Goal: Task Accomplishment & Management: Use online tool/utility

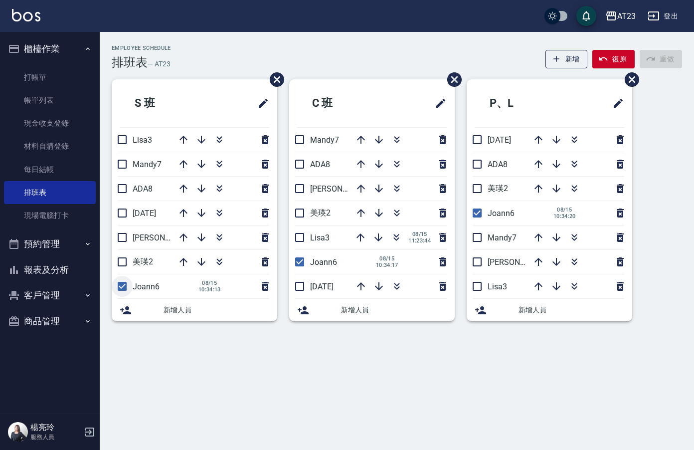
click at [124, 292] on input "checkbox" at bounding box center [122, 286] width 21 height 21
checkbox input "false"
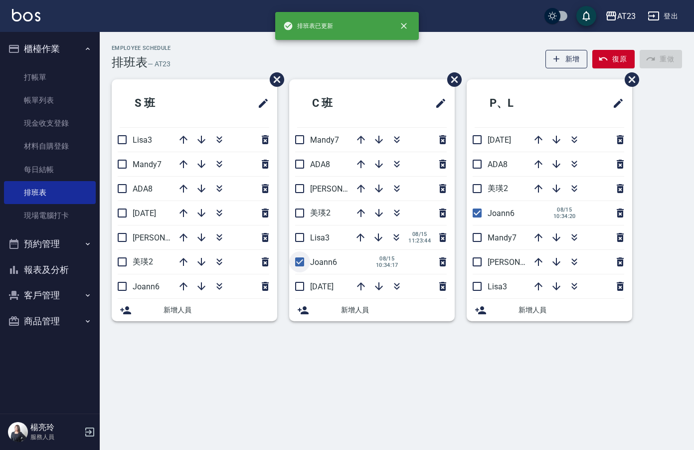
click at [297, 257] on input "checkbox" at bounding box center [299, 261] width 21 height 21
checkbox input "false"
click at [476, 216] on input "checkbox" at bounding box center [477, 212] width 21 height 21
checkbox input "false"
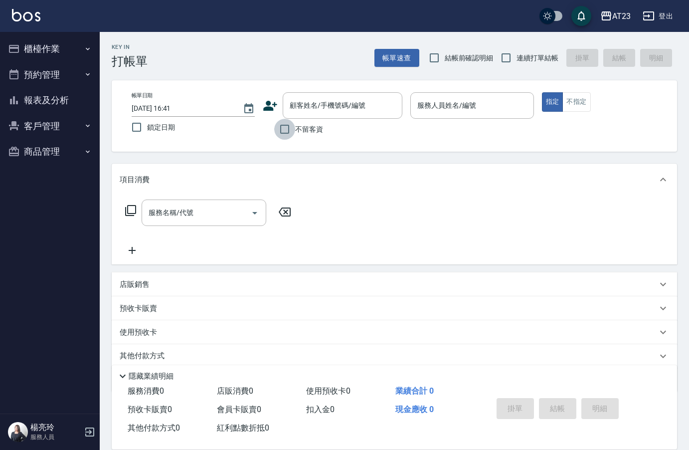
click at [288, 128] on input "不留客資" at bounding box center [284, 129] width 21 height 21
checkbox input "true"
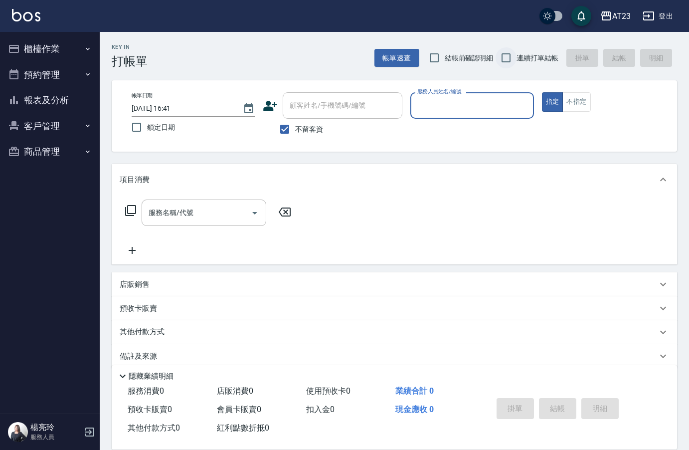
click at [509, 65] on input "連續打單結帳" at bounding box center [505, 57] width 21 height 21
checkbox input "true"
click at [512, 101] on input "服務人員姓名/編號" at bounding box center [472, 105] width 114 height 17
type input "[PERSON_NAME]-18"
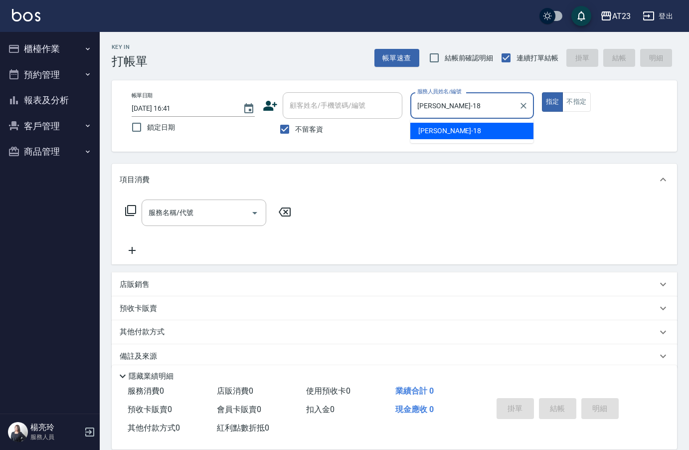
type button "true"
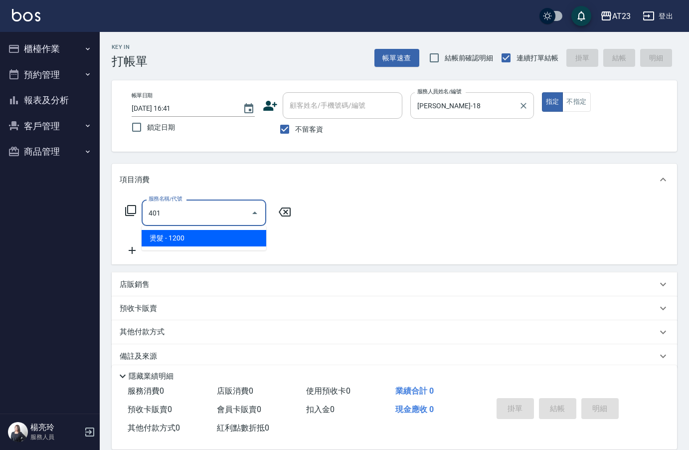
type input "燙髮(401)"
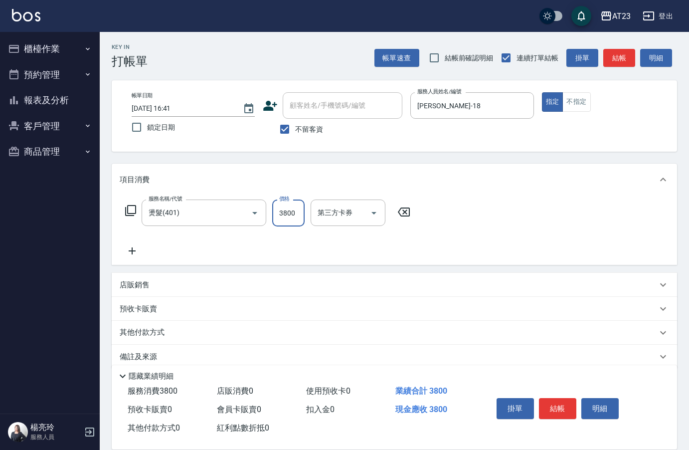
type input "3800"
click at [128, 256] on icon at bounding box center [132, 251] width 25 height 12
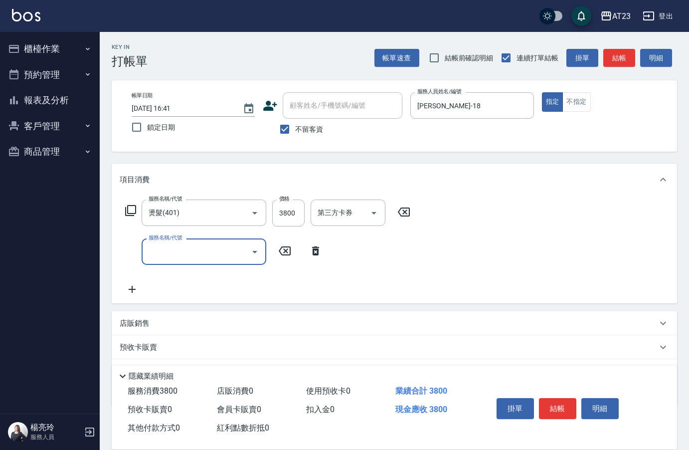
click at [181, 257] on input "服務名稱/代號" at bounding box center [196, 251] width 101 height 17
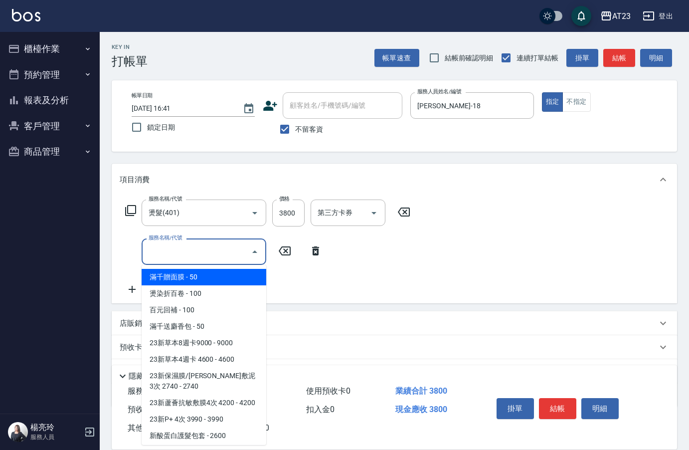
type input "7"
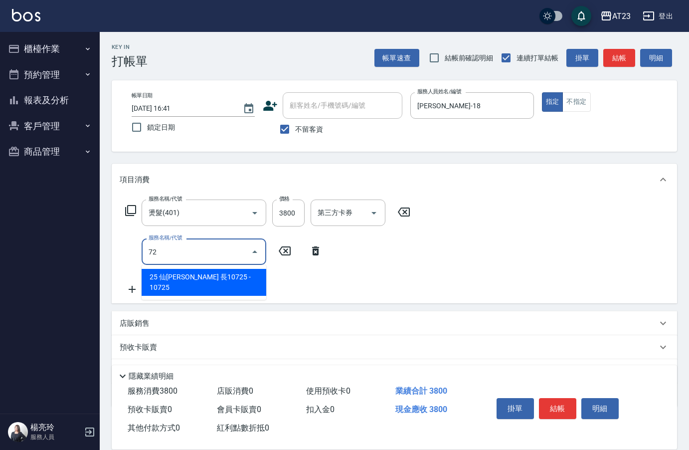
type input "7"
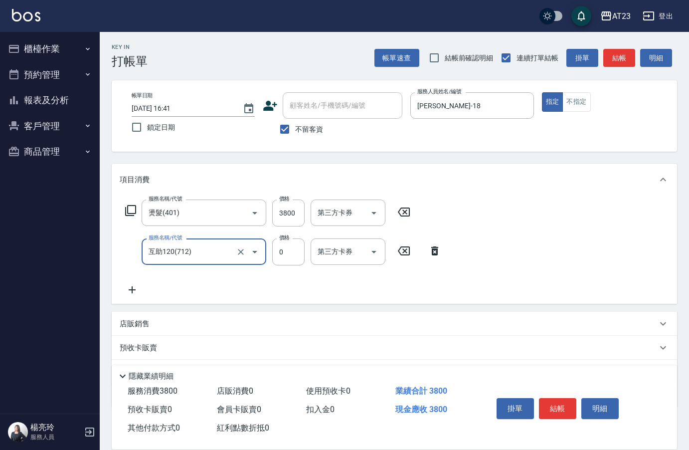
type input "互助120(712)"
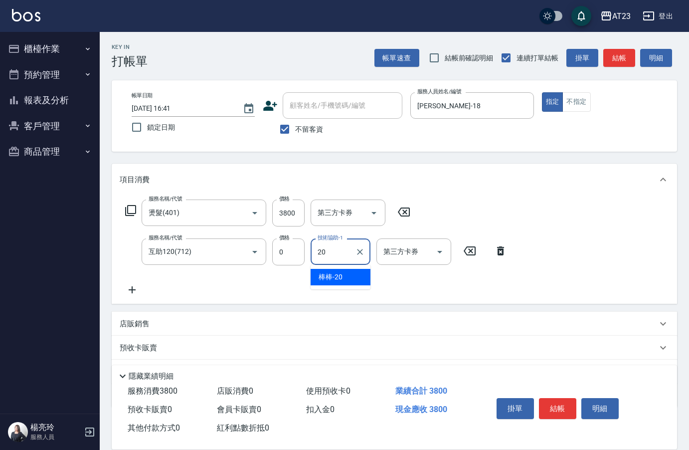
type input "棒棒-20"
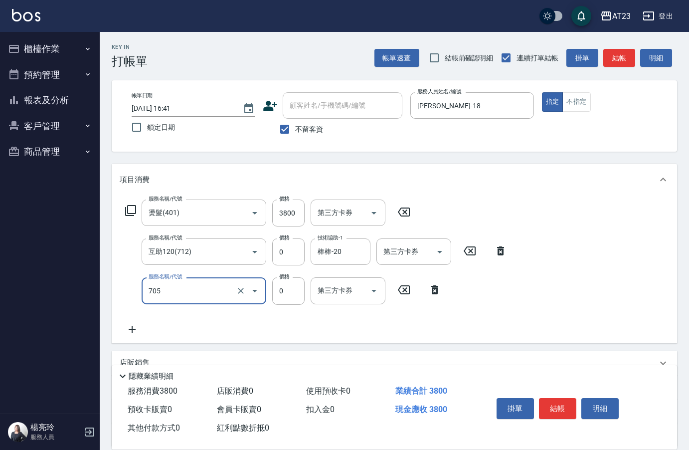
type input "互助50(705)"
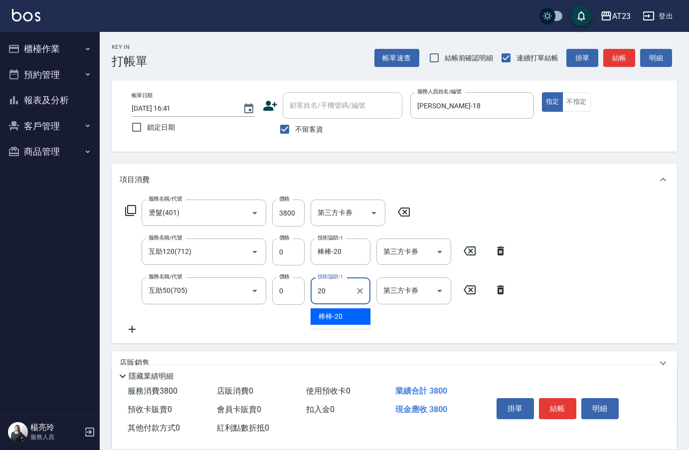
type input "棒棒-20"
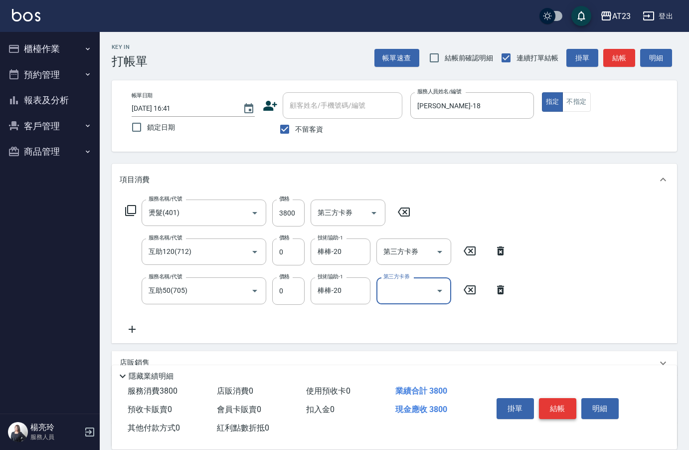
click at [561, 409] on button "結帳" at bounding box center [557, 408] width 37 height 21
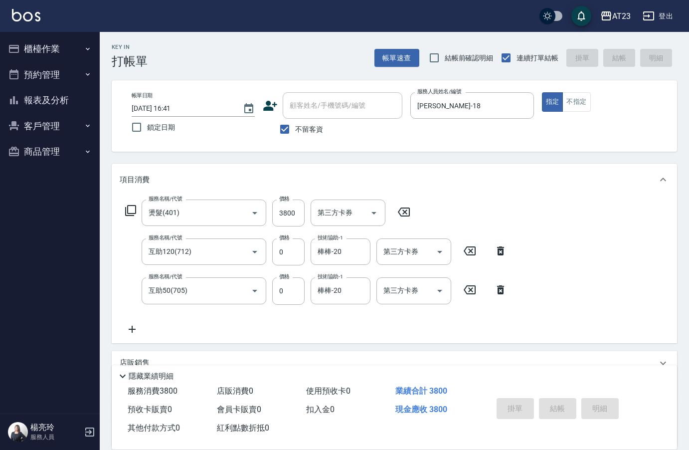
type input "[DATE] 16:43"
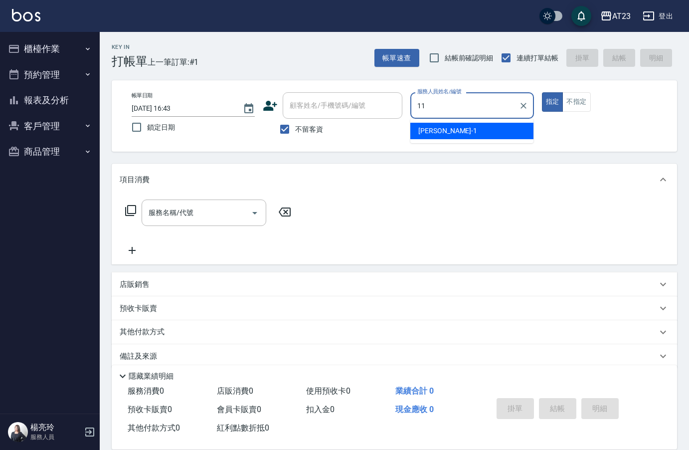
type input "JUN-11"
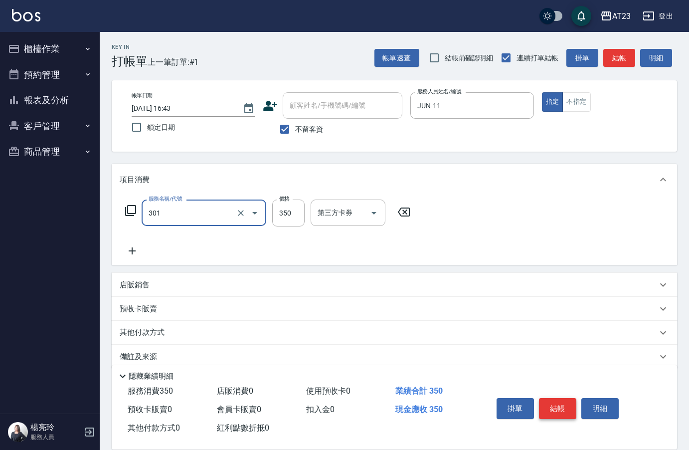
type input "造型剪髮(301)"
type input "400"
click at [559, 404] on button "結帳" at bounding box center [557, 408] width 37 height 21
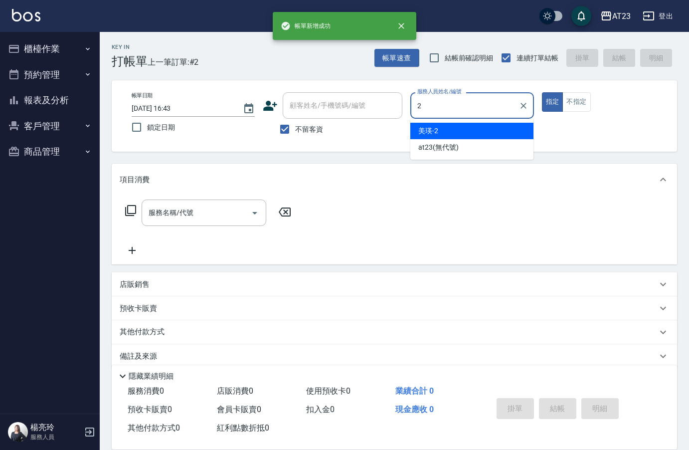
type input "美瑛-2"
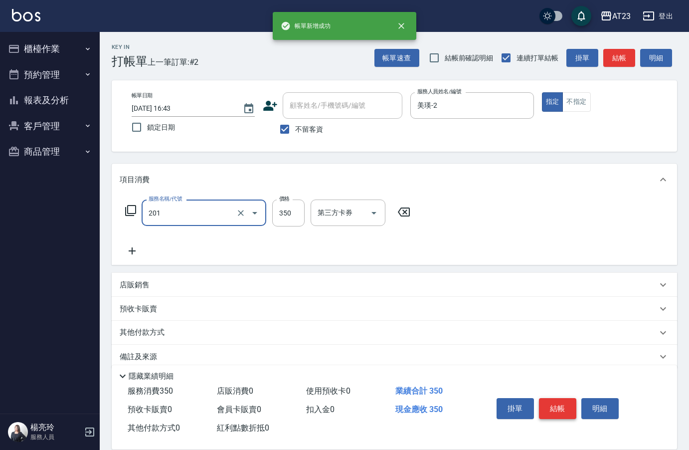
type input "一般洗髮(201)"
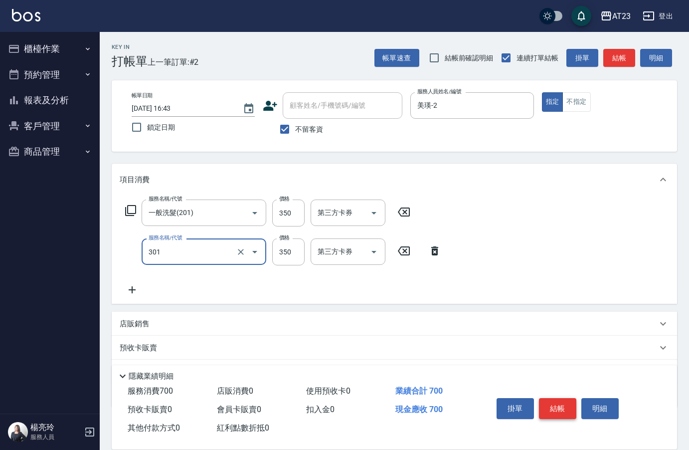
type input "造型剪髮(301)"
type input "500"
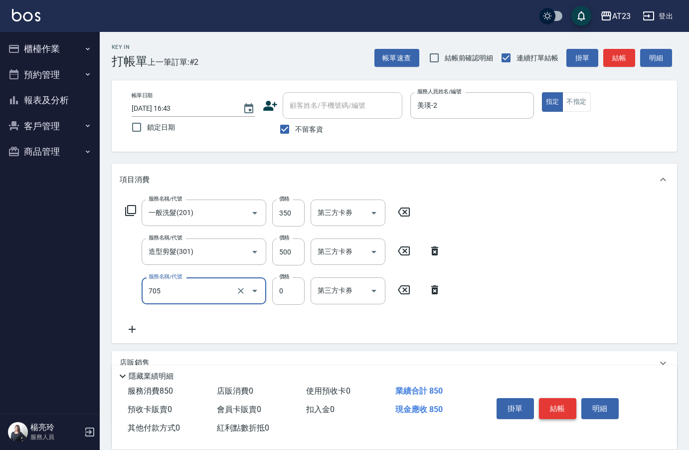
type input "互助50(705)"
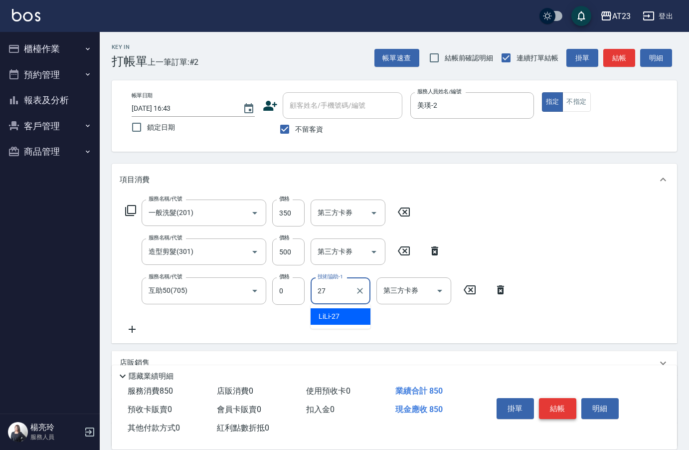
type input "LiLi-27"
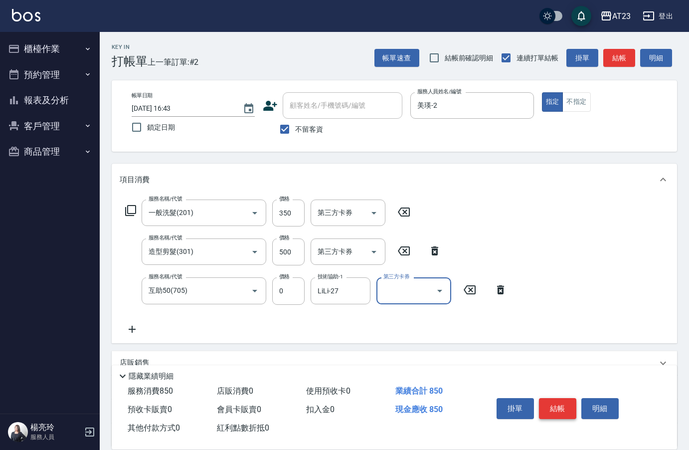
click at [559, 404] on button "結帳" at bounding box center [557, 408] width 37 height 21
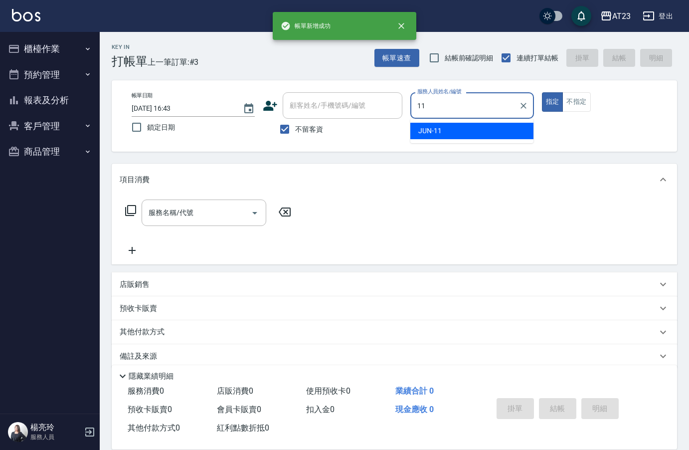
type input "JUN-11"
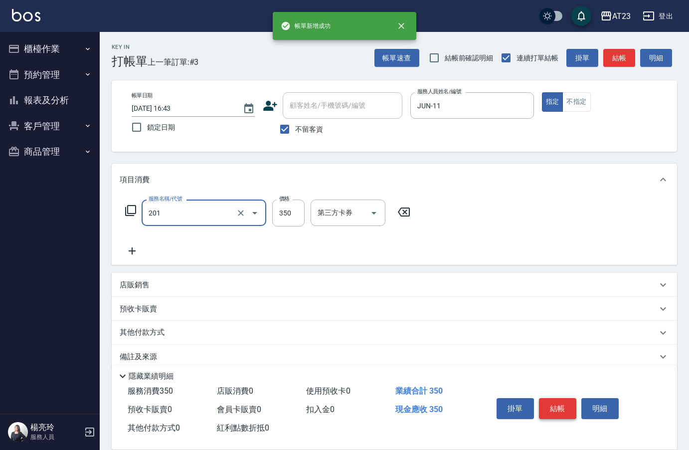
type input "一般洗髮(201)"
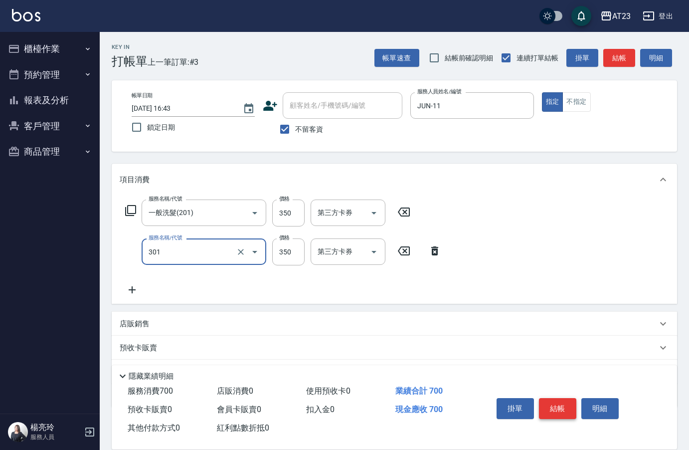
type input "造型剪髮(301)"
type input "400"
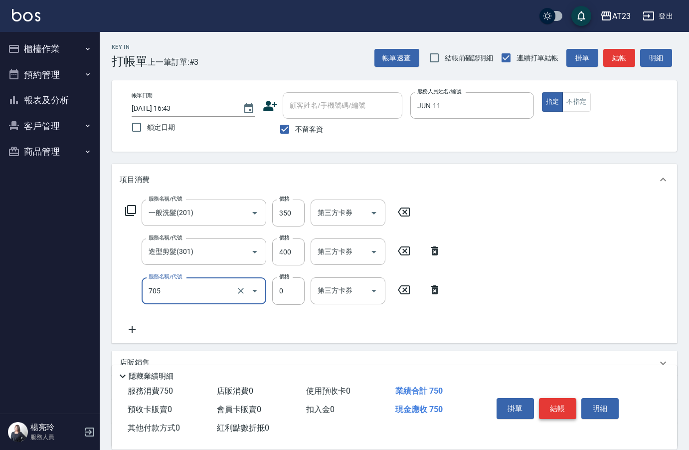
type input "互助50(705)"
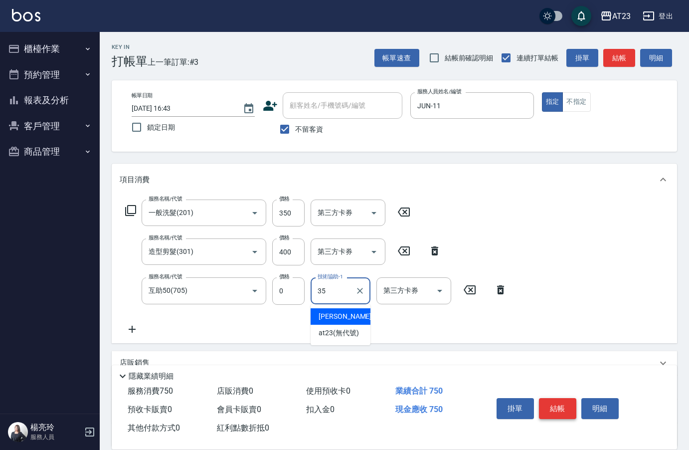
type input "嚕咪-35"
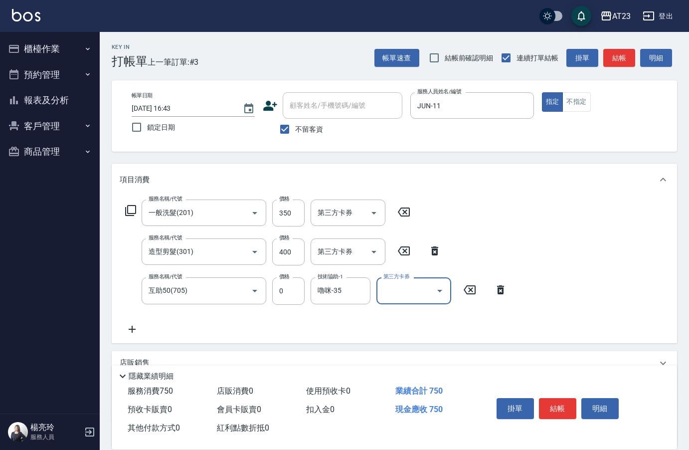
click at [560, 402] on button "結帳" at bounding box center [557, 408] width 37 height 21
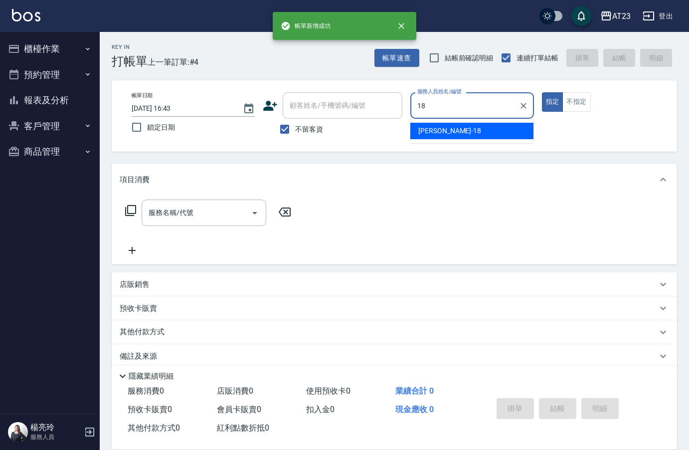
type input "[PERSON_NAME]-18"
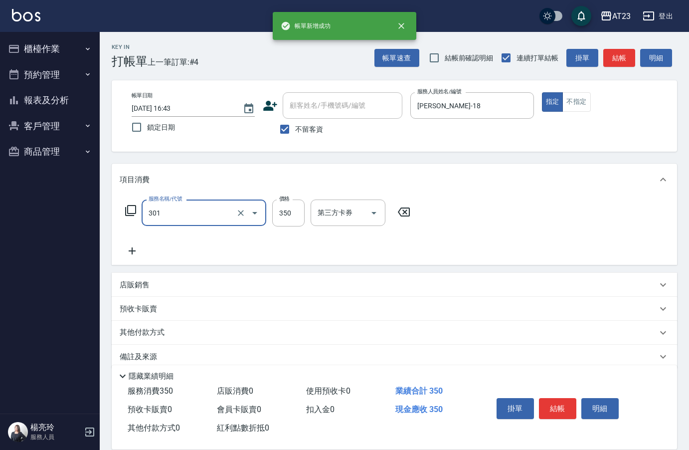
type input "造型剪髮(301)"
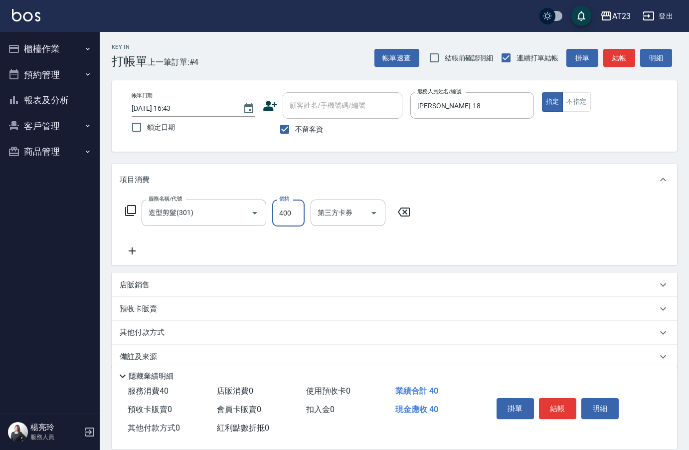
type input "400"
click at [560, 402] on button "結帳" at bounding box center [557, 408] width 37 height 21
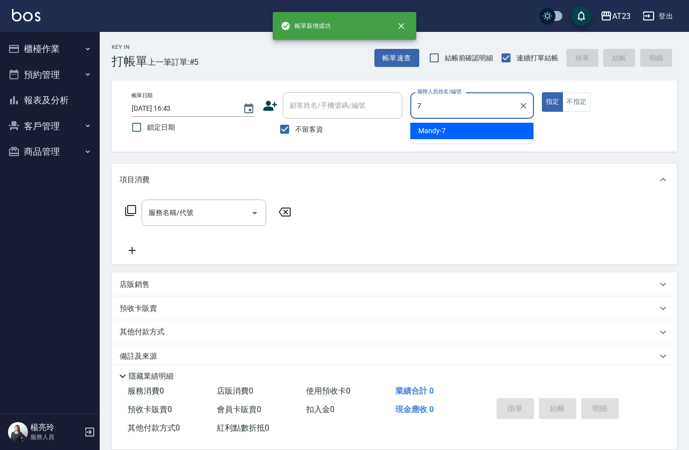
type input "Mandy-7"
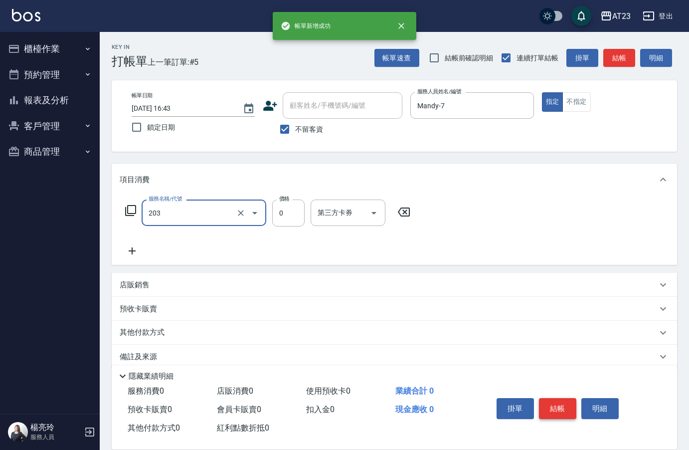
type input "使用洗髮卡(203)"
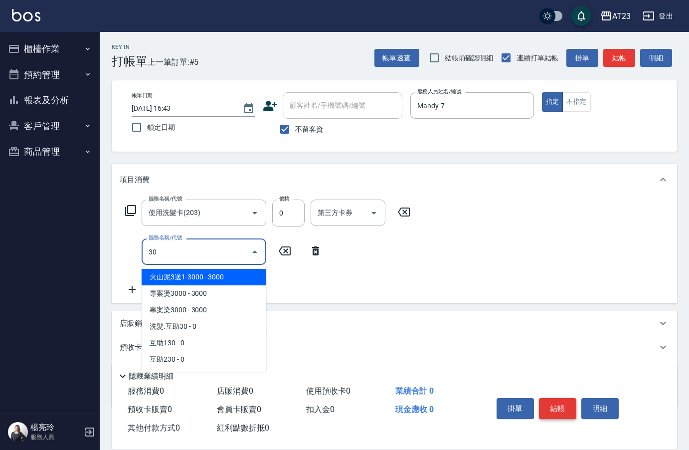
type input "3"
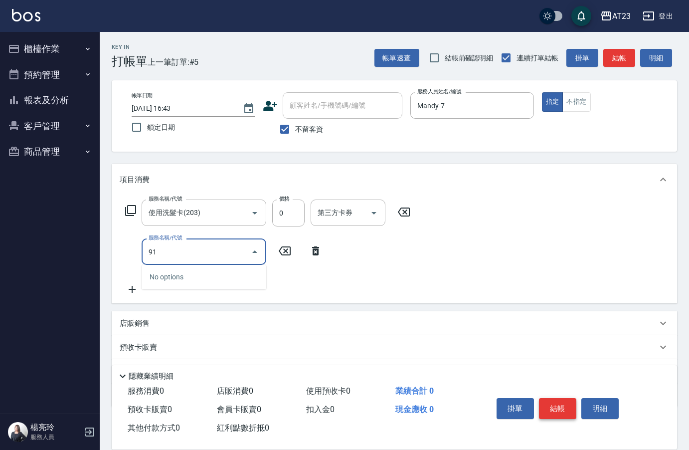
type input "9"
type input "61"
click at [134, 216] on icon at bounding box center [131, 210] width 12 height 12
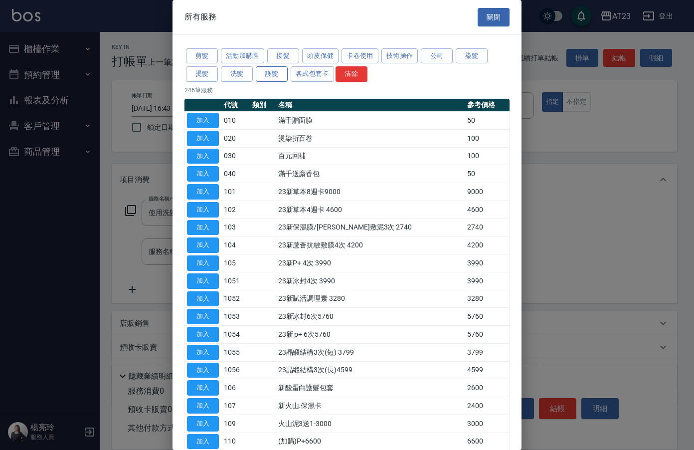
click at [275, 72] on button "護髮" at bounding box center [272, 73] width 32 height 15
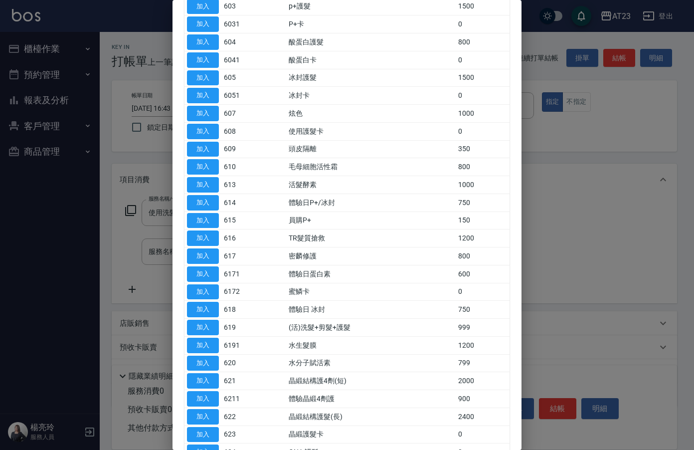
scroll to position [100, 0]
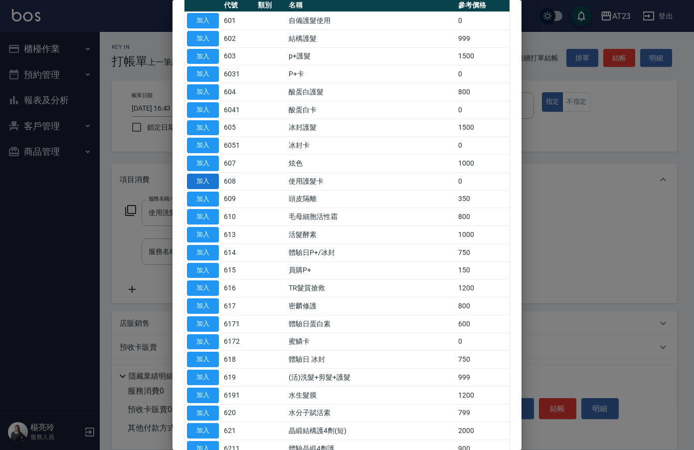
click at [202, 186] on button "加入" at bounding box center [203, 180] width 32 height 15
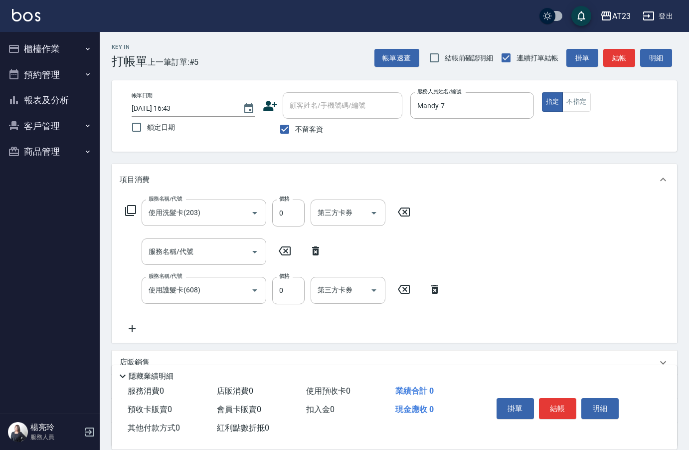
click at [314, 248] on icon at bounding box center [315, 251] width 25 height 12
type input "使用護髮卡(608)"
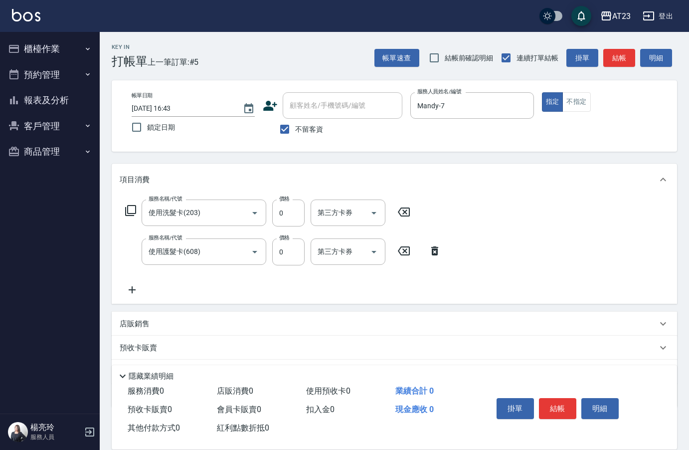
click at [141, 288] on icon at bounding box center [132, 290] width 25 height 12
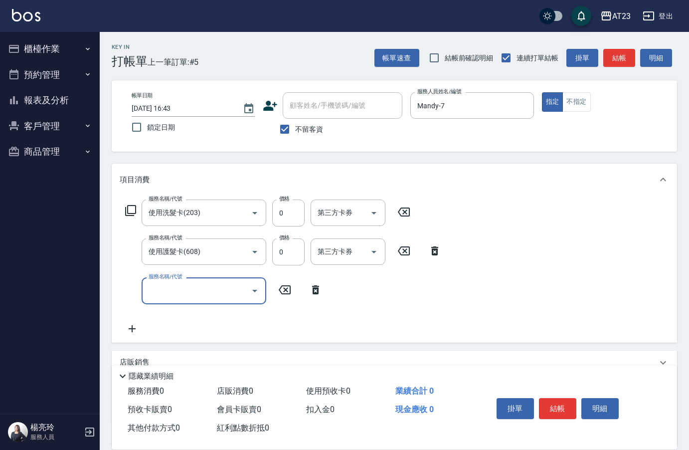
click at [209, 288] on input "服務名稱/代號" at bounding box center [196, 290] width 101 height 17
type input "互助100(710)"
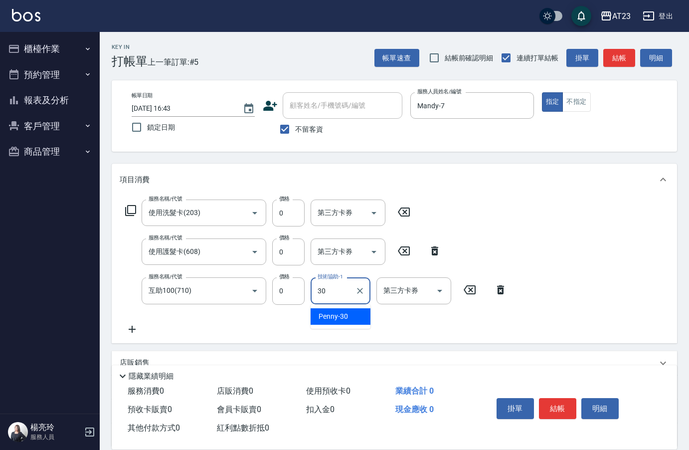
type input "Penny-30"
click at [566, 410] on button "結帳" at bounding box center [557, 408] width 37 height 21
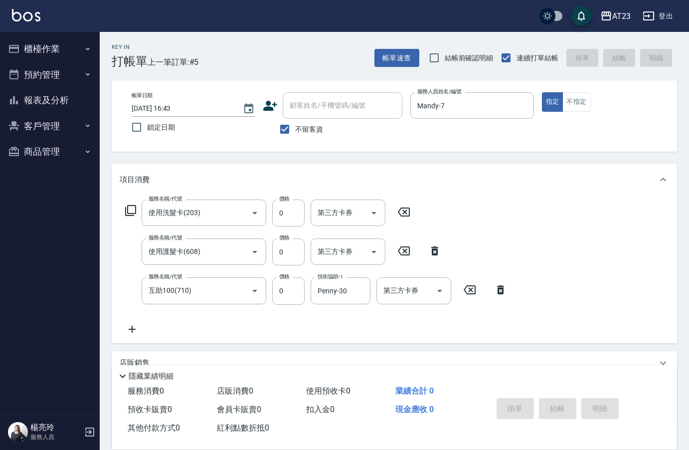
type input "[DATE] 16:44"
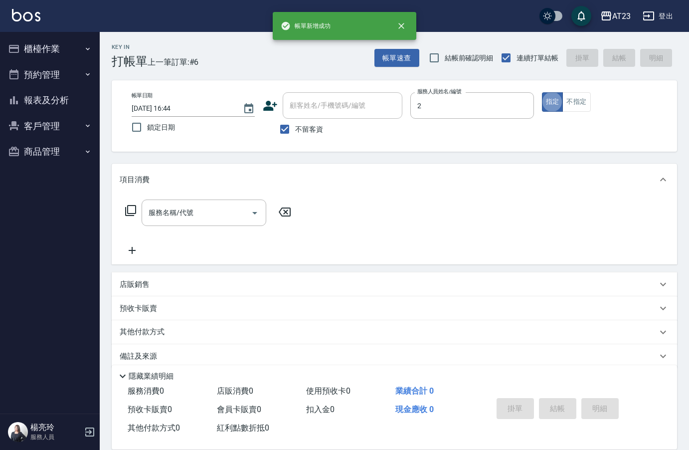
type input "美瑛-2"
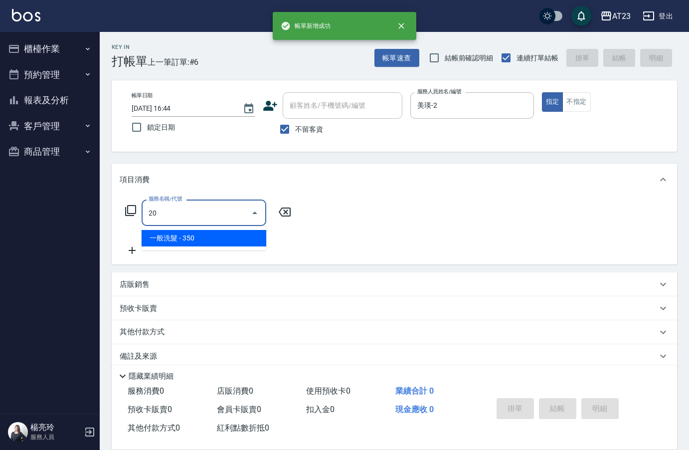
type input "2"
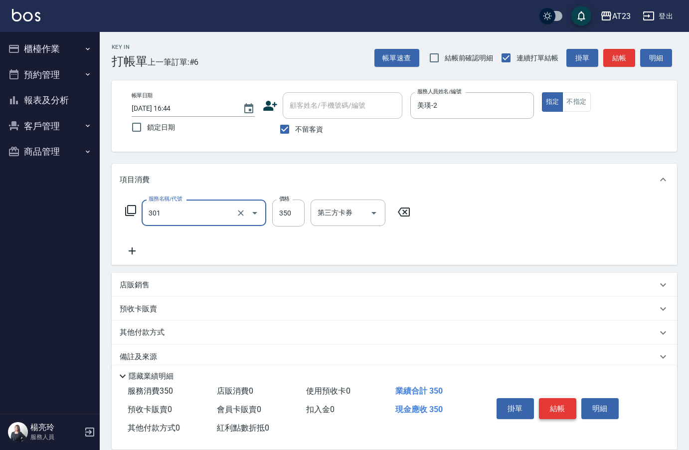
type input "造型剪髮(301)"
type input "500"
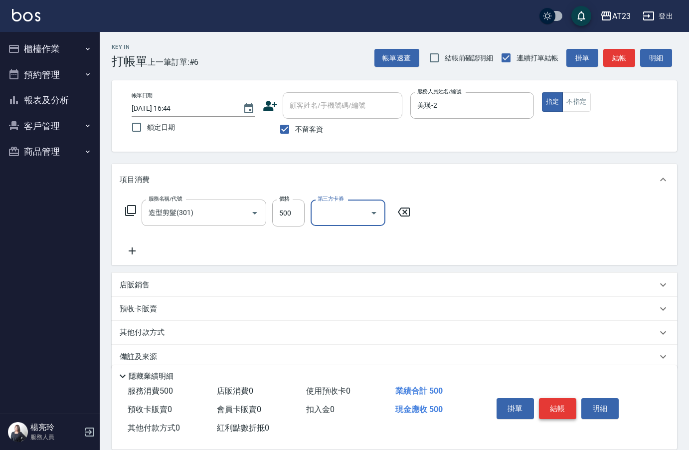
click at [566, 410] on button "結帳" at bounding box center [557, 408] width 37 height 21
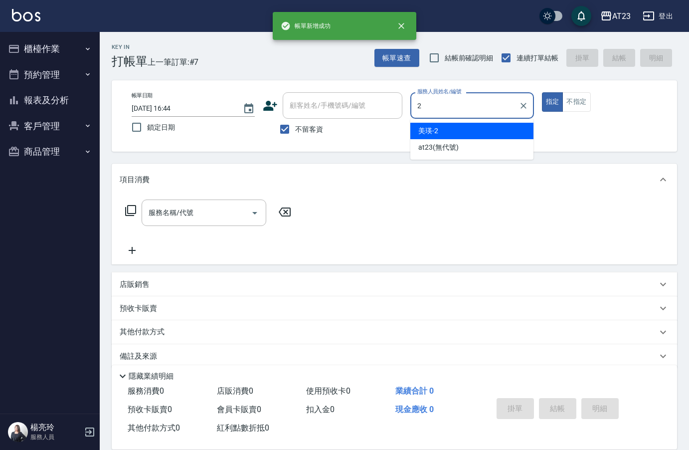
type input "美瑛-2"
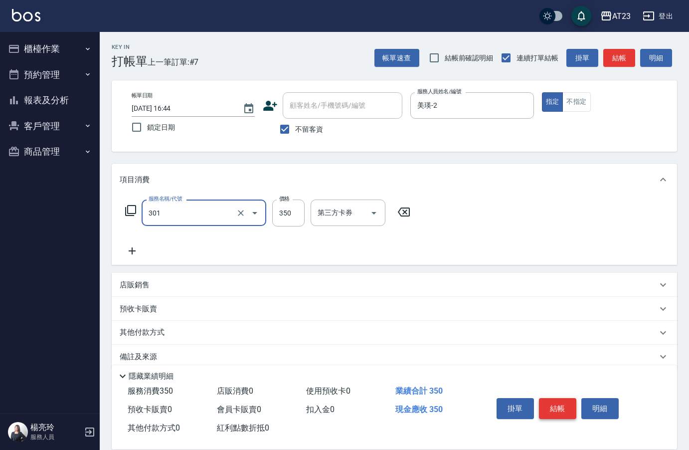
type input "造型剪髮(301)"
type input "500"
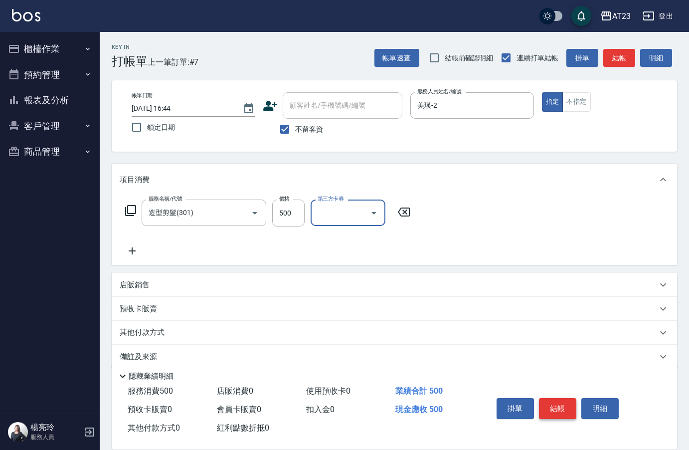
click at [566, 410] on button "結帳" at bounding box center [557, 408] width 37 height 21
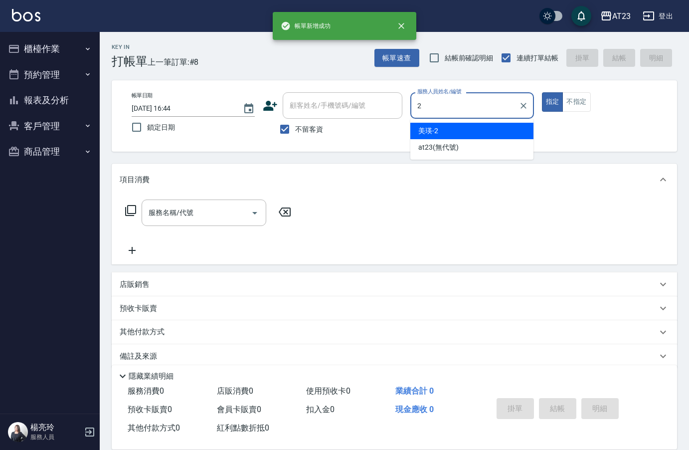
type input "美瑛-2"
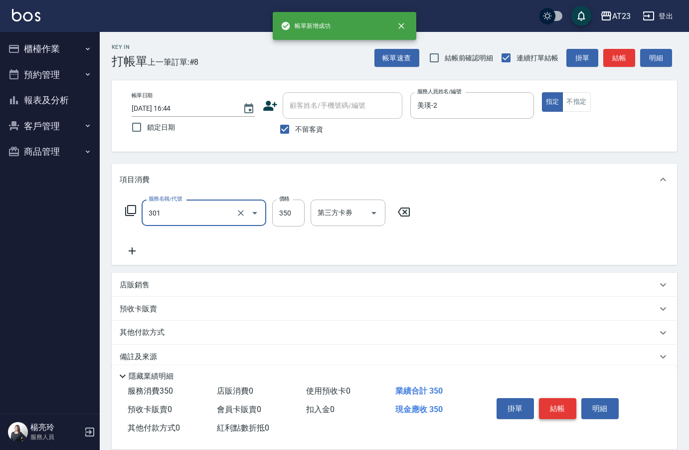
type input "造型剪髮(301)"
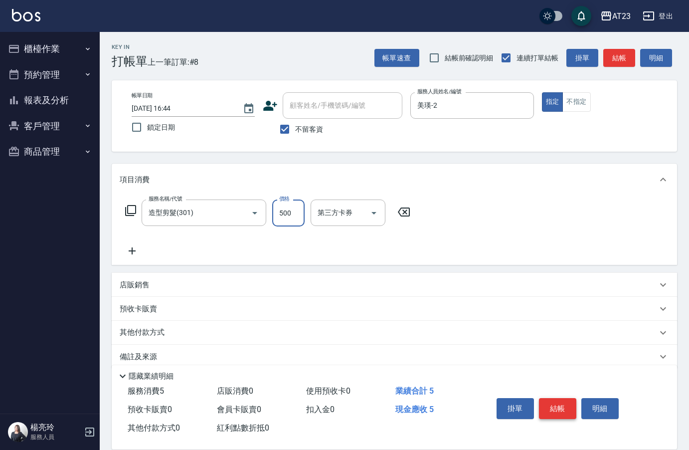
type input "500"
click at [566, 410] on button "結帳" at bounding box center [557, 408] width 37 height 21
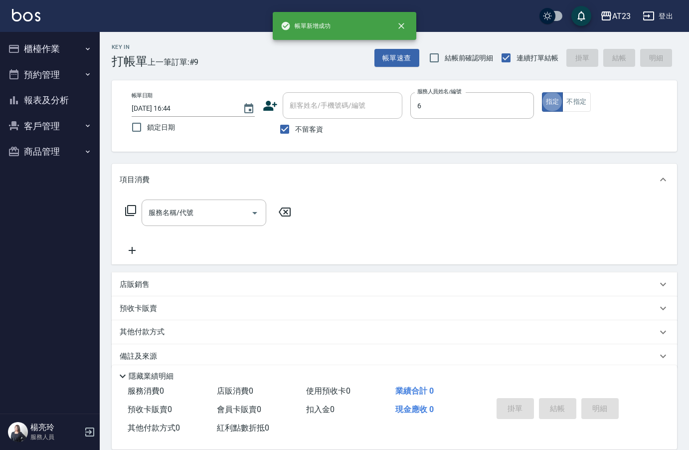
type input "Joann-6"
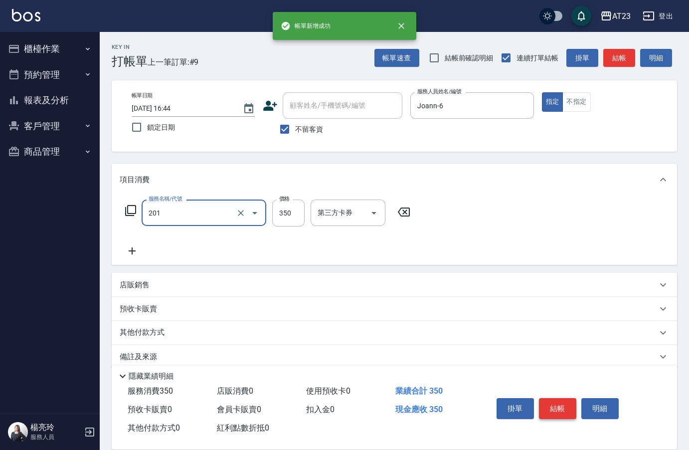
type input "一般洗髮(201)"
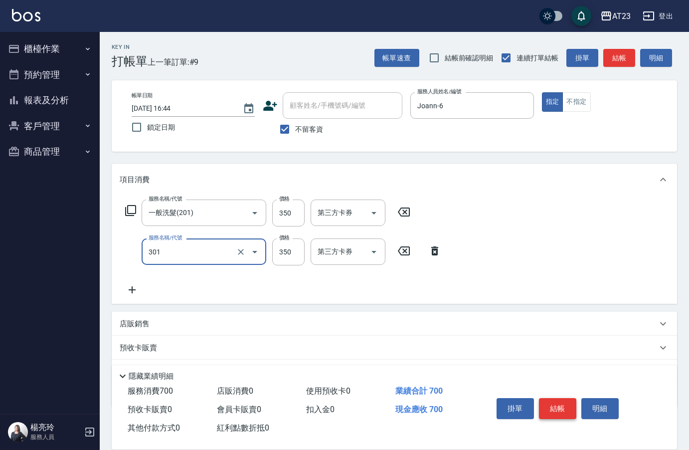
type input "造型剪髮(301)"
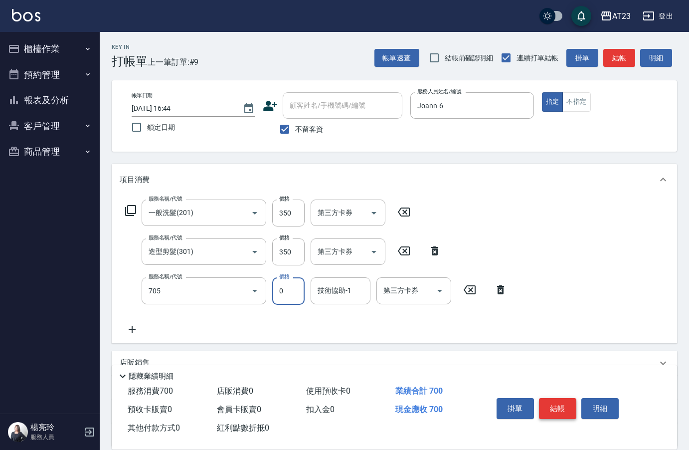
type input "互助50(705)"
type input "[PERSON_NAME]-34"
click at [566, 410] on button "結帳" at bounding box center [557, 408] width 37 height 21
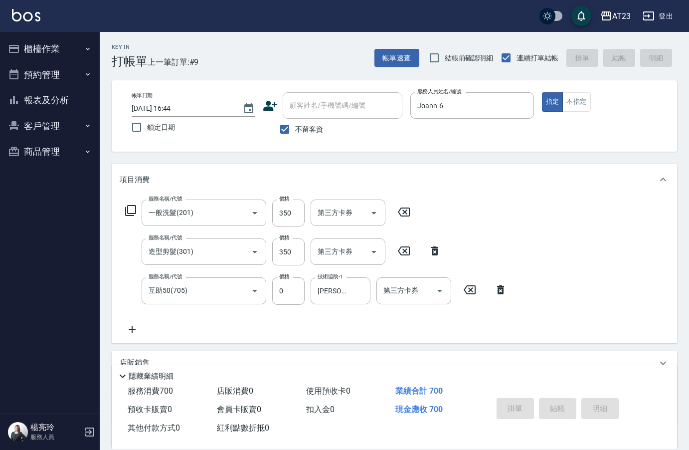
type input "[DATE] 16:45"
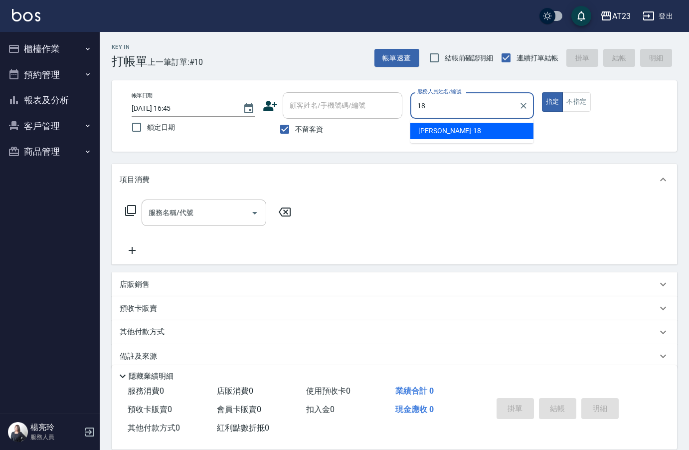
type input "[PERSON_NAME]-18"
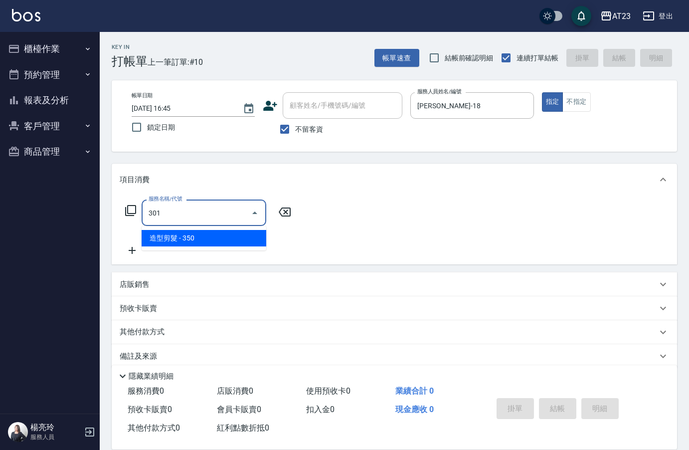
type input "造型剪髮(301)"
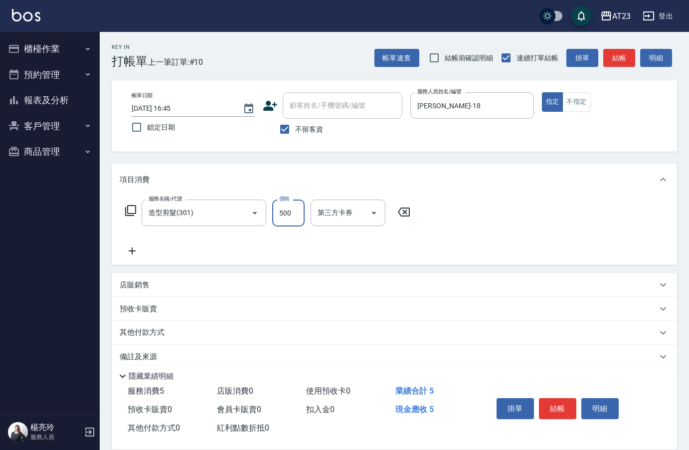
type input "500"
click at [558, 402] on button "結帳" at bounding box center [557, 408] width 37 height 21
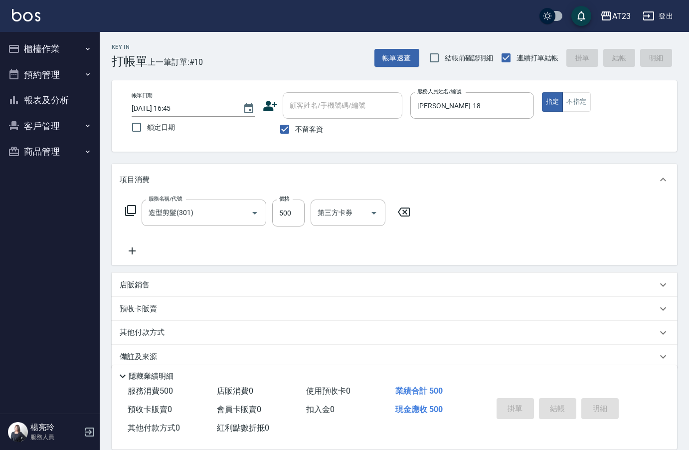
type input "[DATE] 16:47"
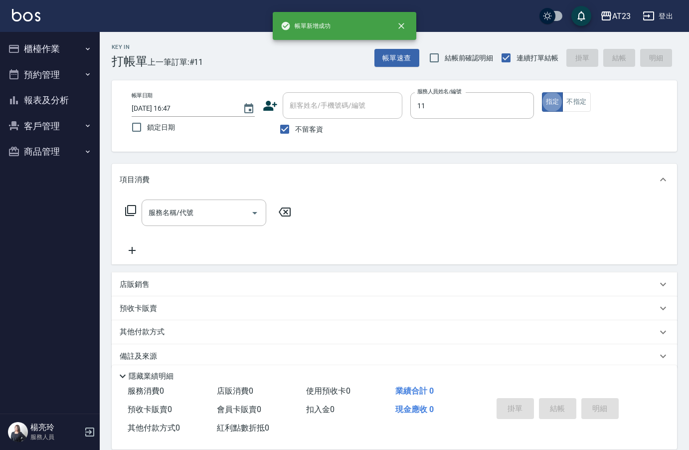
type input "JUN-11"
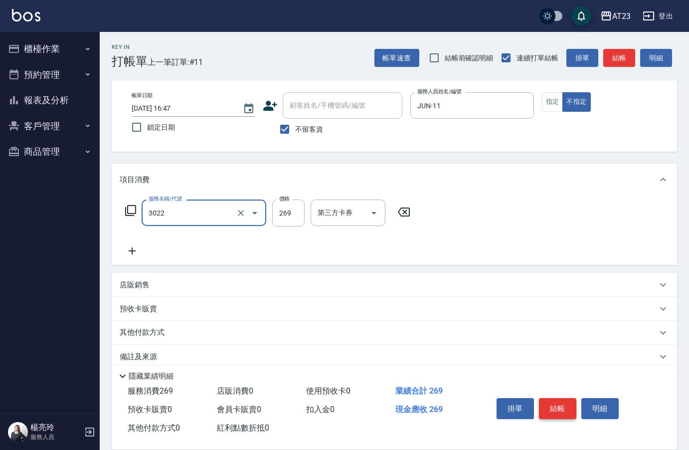
type input "(活動)造型剪(3022)"
click at [553, 403] on button "結帳" at bounding box center [557, 408] width 37 height 21
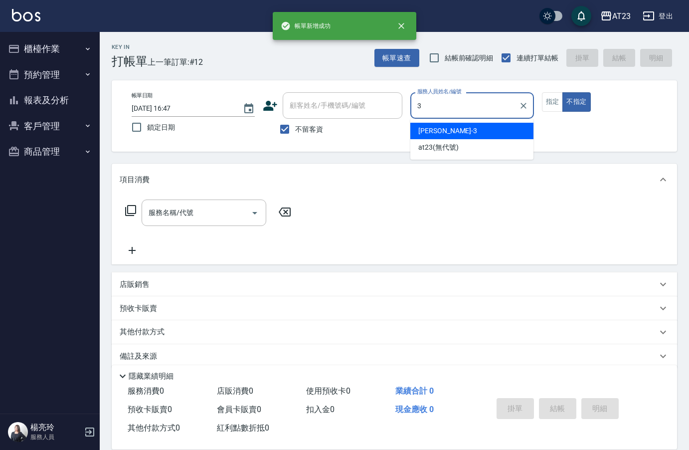
type input "[PERSON_NAME]-3"
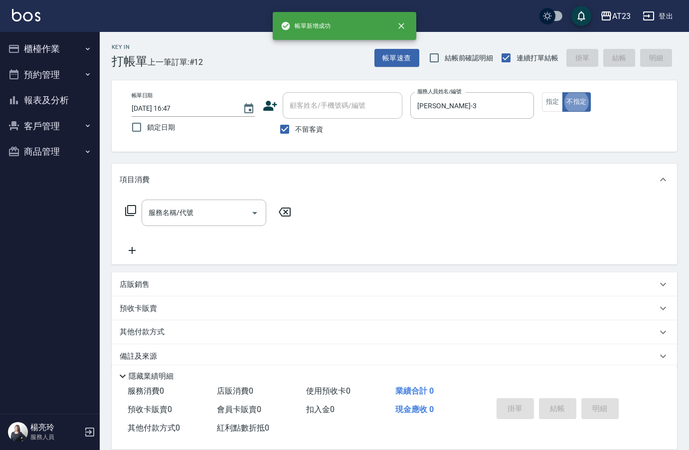
type button "false"
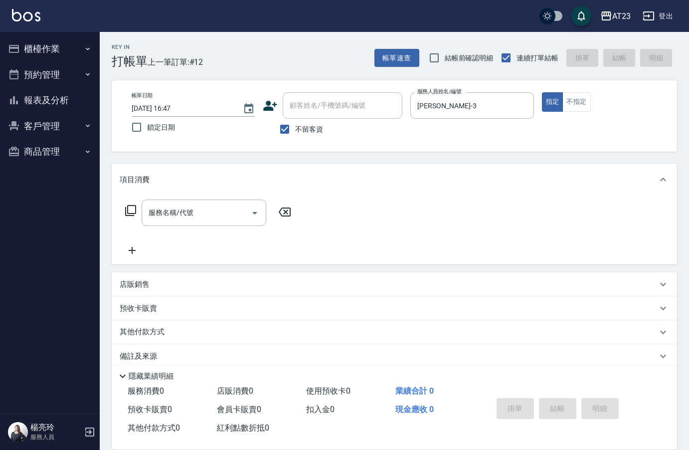
click at [133, 213] on icon at bounding box center [131, 210] width 12 height 12
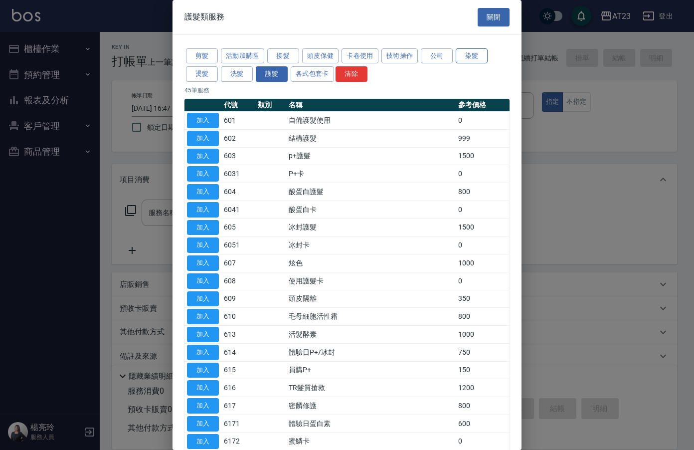
click at [463, 57] on button "染髮" at bounding box center [472, 55] width 32 height 15
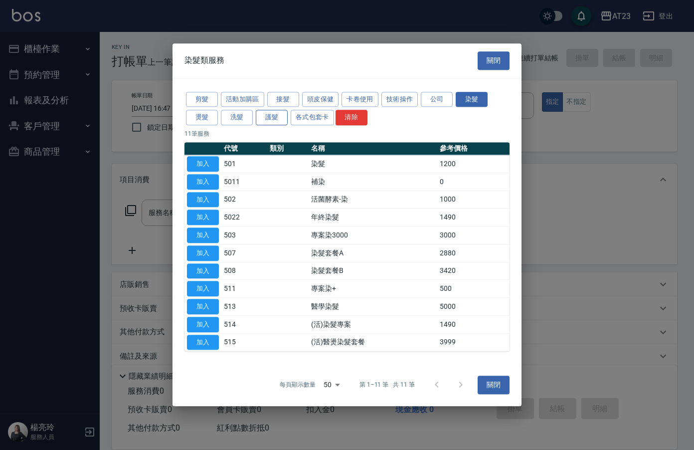
click at [270, 117] on button "護髮" at bounding box center [272, 117] width 32 height 15
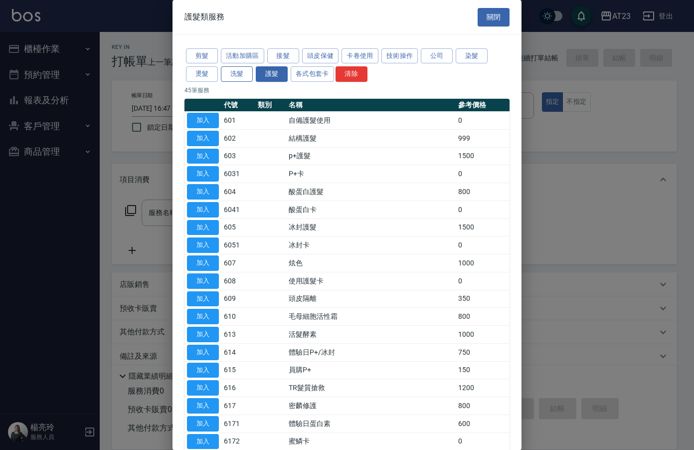
click at [236, 77] on button "洗髮" at bounding box center [237, 73] width 32 height 15
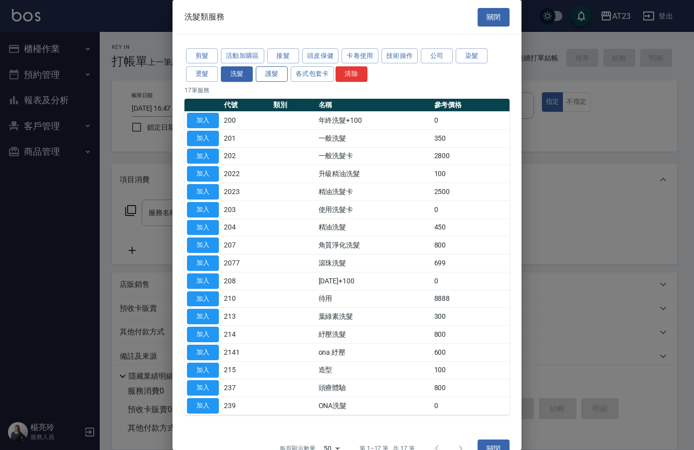
click at [278, 76] on button "護髮" at bounding box center [272, 73] width 32 height 15
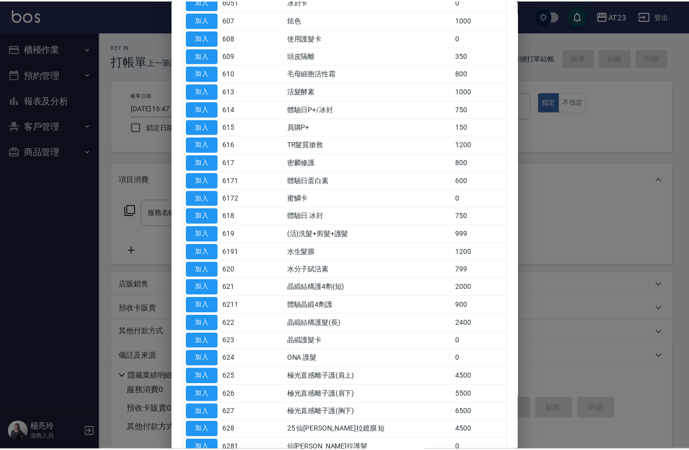
scroll to position [249, 0]
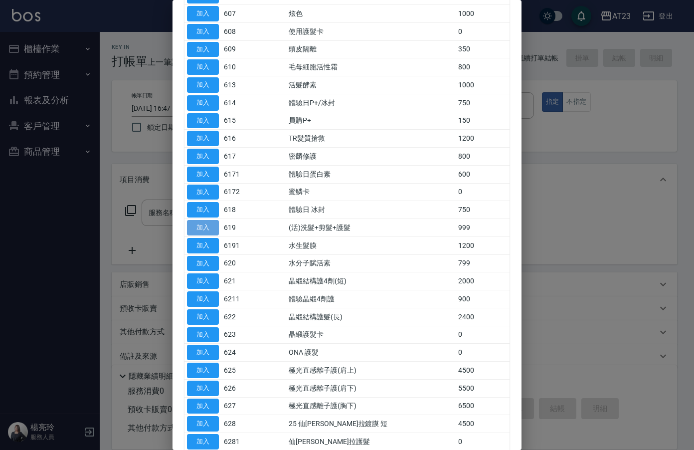
click at [198, 228] on button "加入" at bounding box center [203, 227] width 32 height 15
type input "(活)洗髮+剪髮+護髮(619)"
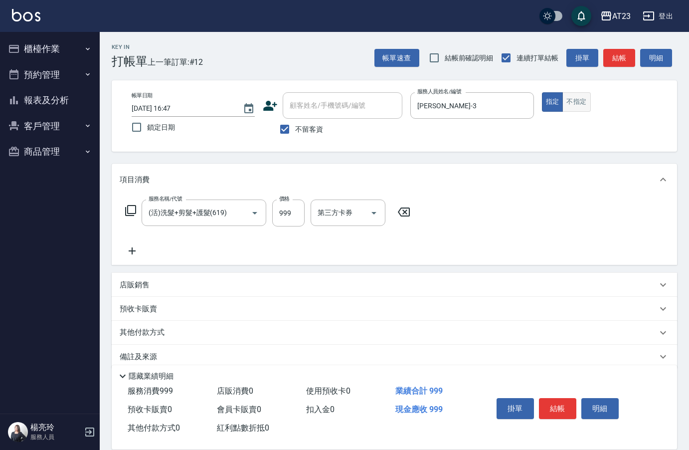
click at [581, 97] on button "不指定" at bounding box center [576, 101] width 28 height 19
click at [134, 252] on icon at bounding box center [132, 251] width 25 height 12
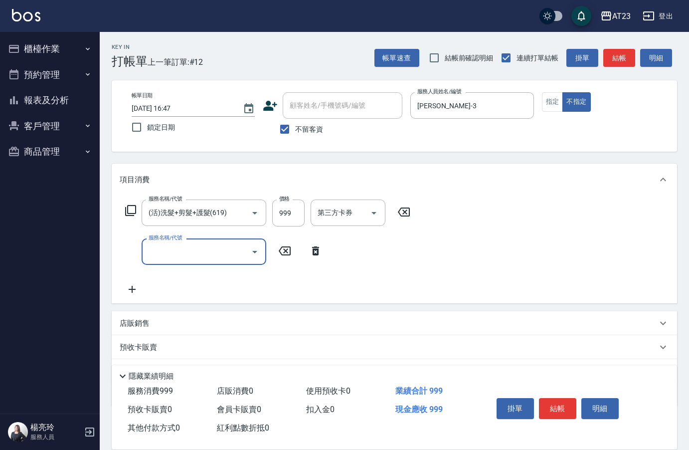
click at [152, 252] on div "服務名稱/代號 服務名稱/代號" at bounding box center [204, 251] width 125 height 26
type input "互助100(710)"
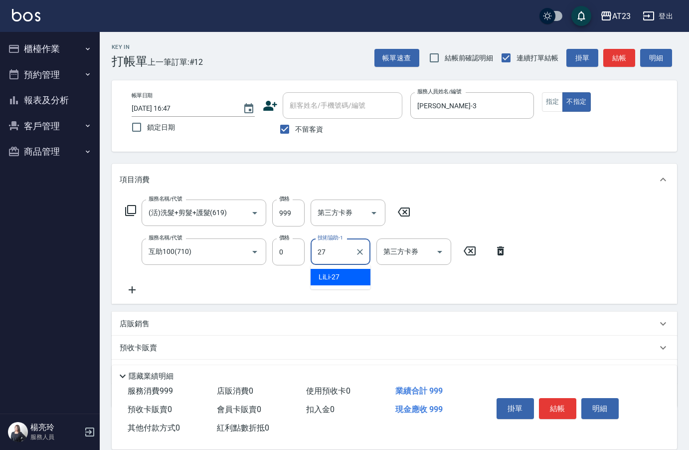
type input "LiLi-27"
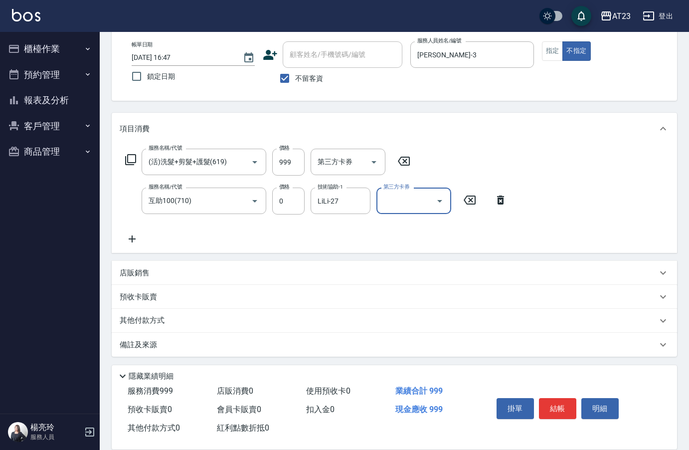
scroll to position [53, 0]
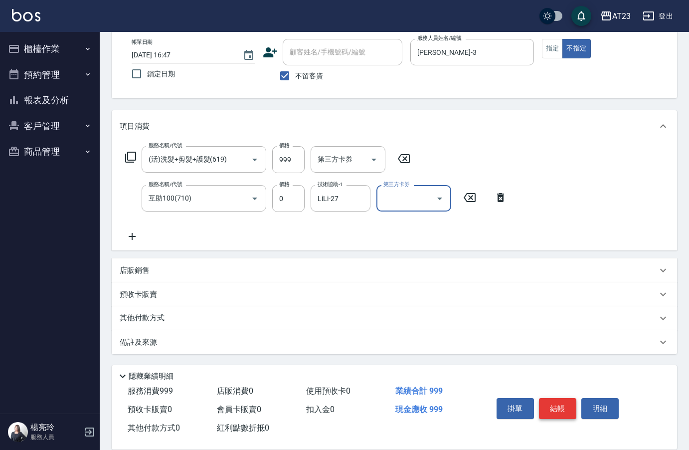
click at [550, 404] on button "結帳" at bounding box center [557, 408] width 37 height 21
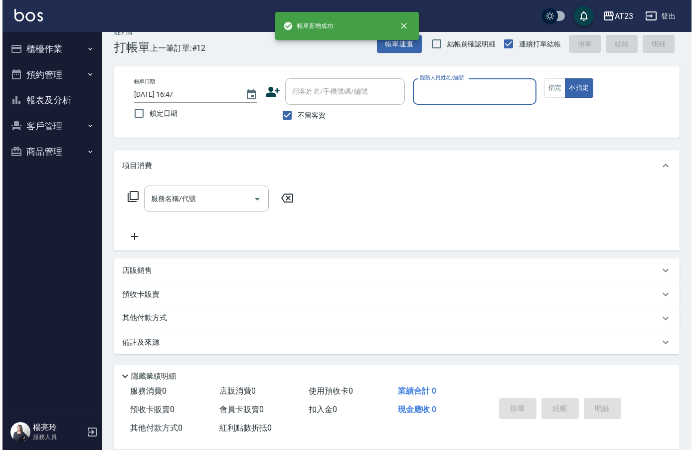
scroll to position [14, 0]
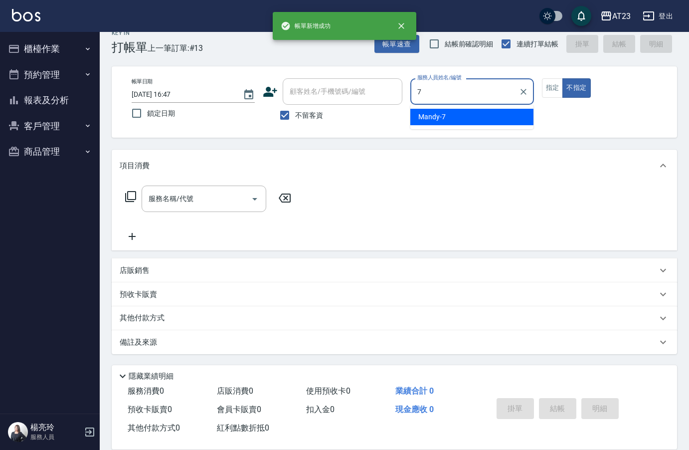
type input "Mandy-7"
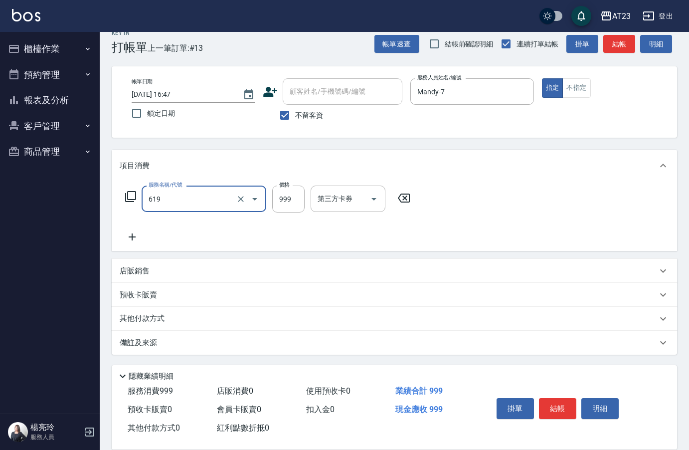
type input "(活)洗髮+剪髮+護髮(619)"
click at [554, 404] on button "結帳" at bounding box center [557, 408] width 37 height 21
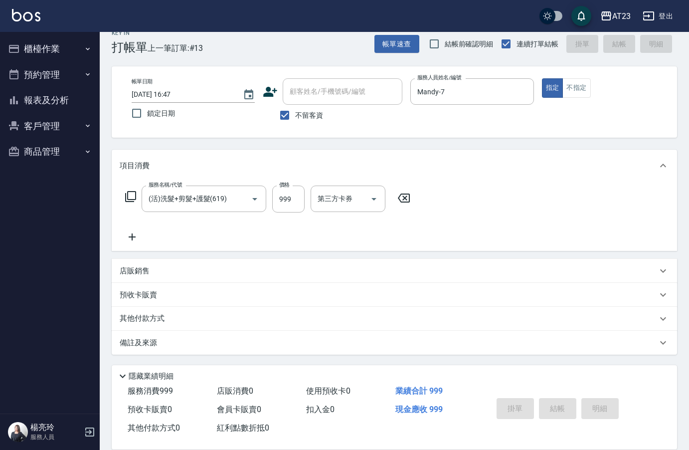
type input "[DATE] 16:48"
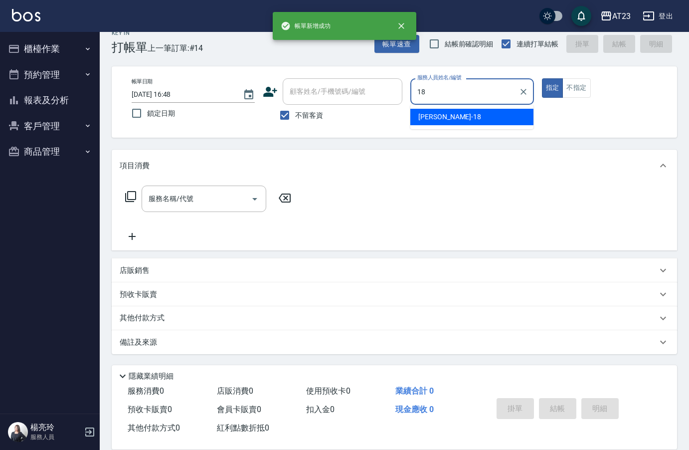
type input "[PERSON_NAME]-18"
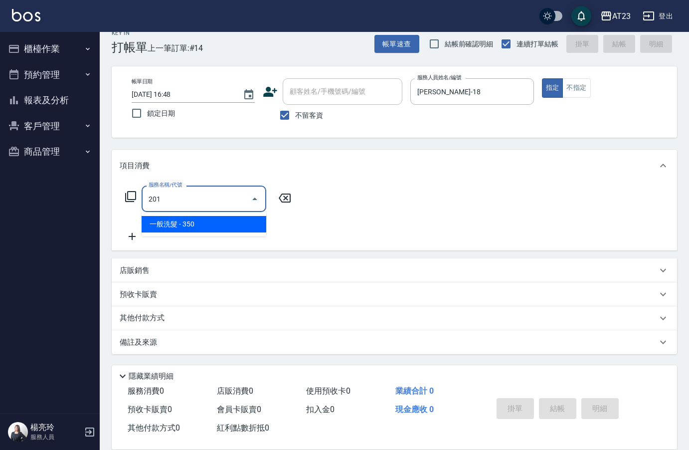
click at [200, 225] on span "一般洗髮 - 350" at bounding box center [204, 224] width 125 height 16
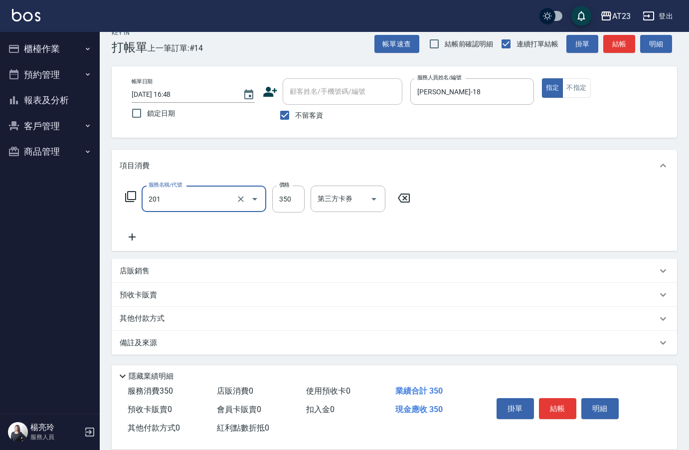
type input "一般洗髮(201)"
click at [143, 241] on icon at bounding box center [132, 237] width 25 height 12
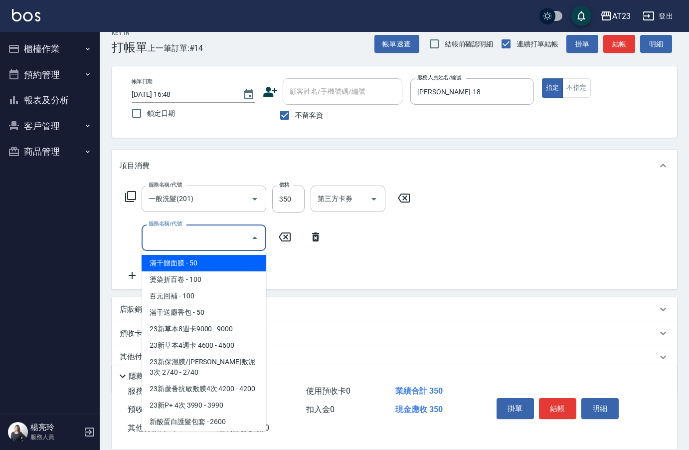
click at [165, 240] on input "服務名稱/代號" at bounding box center [196, 237] width 101 height 17
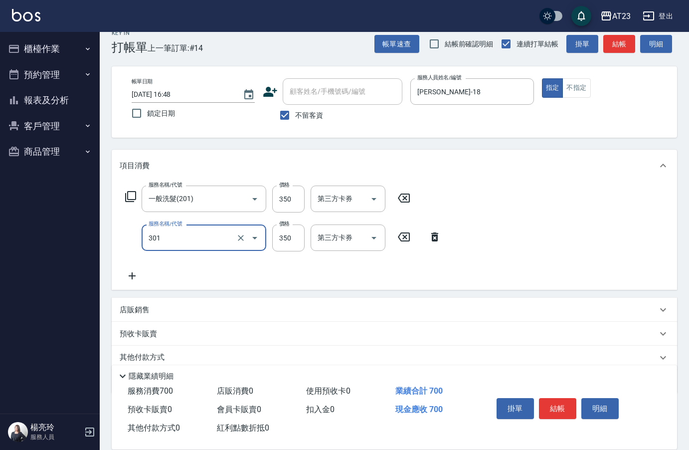
type input "造型剪髮(301)"
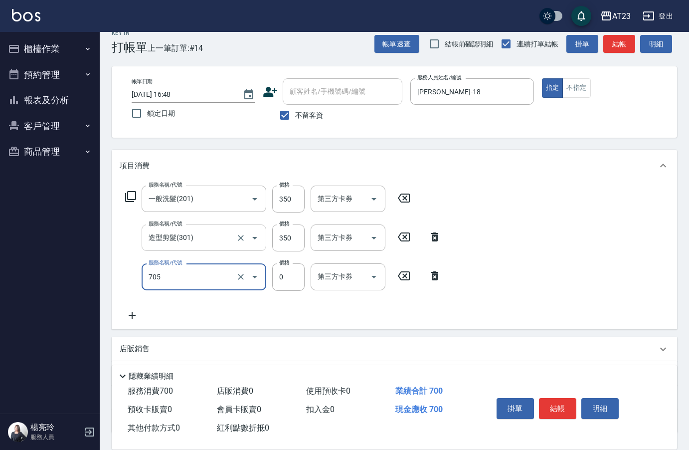
type input "互助50(705)"
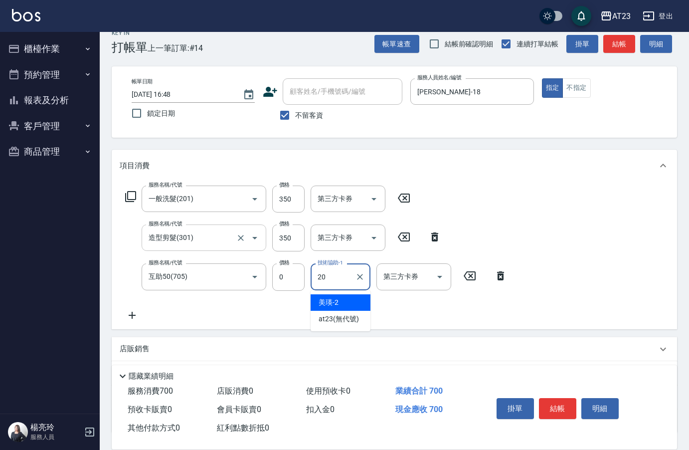
type input "棒棒-20"
click at [569, 411] on button "結帳" at bounding box center [557, 408] width 37 height 21
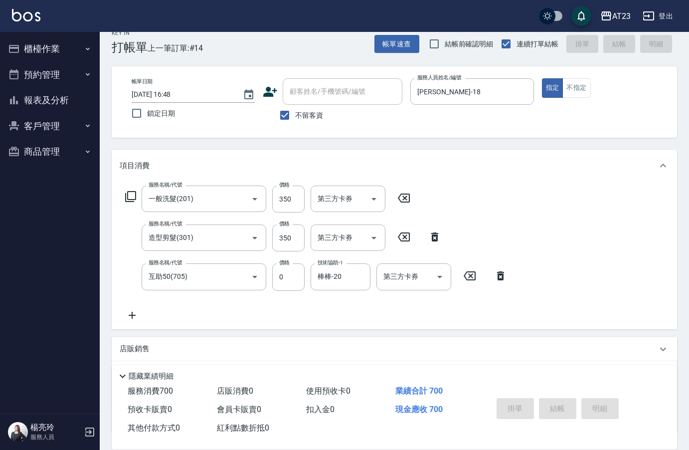
type input "[DATE] 16:49"
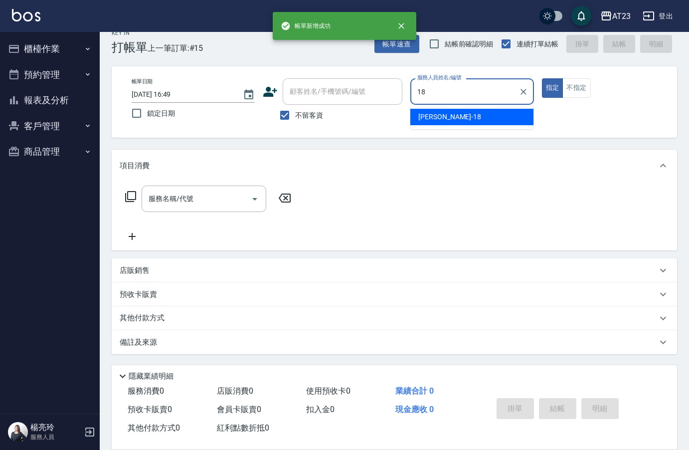
type input "[PERSON_NAME]-18"
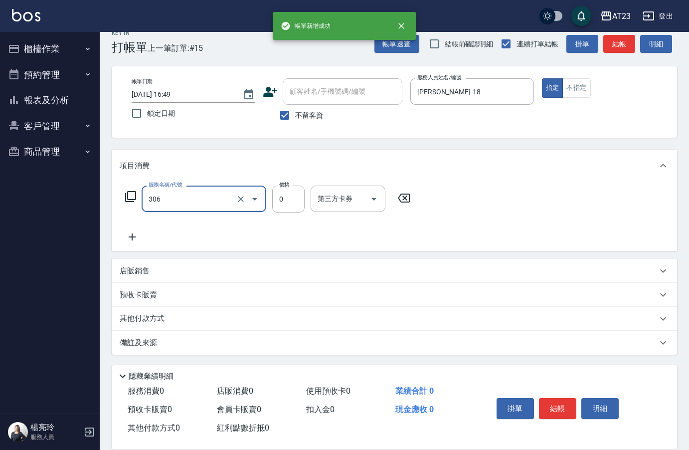
type input "剪髮卡(306)"
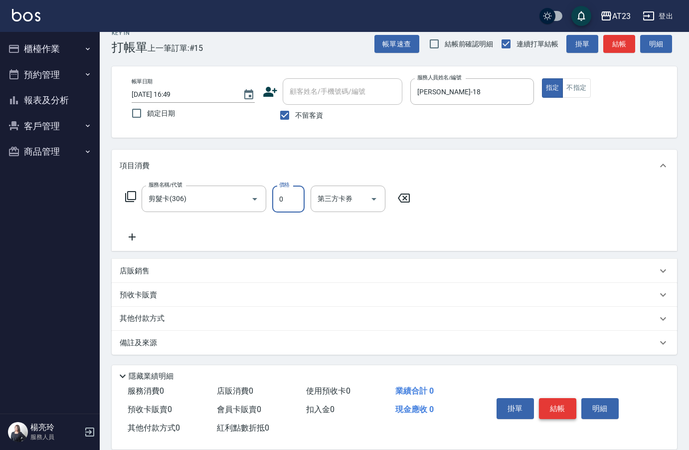
drag, startPoint x: 545, startPoint y: 391, endPoint x: 553, endPoint y: 402, distance: 13.2
click at [549, 395] on div "掛單 結帳 明細" at bounding box center [557, 409] width 130 height 31
click at [553, 402] on button "結帳" at bounding box center [557, 408] width 37 height 21
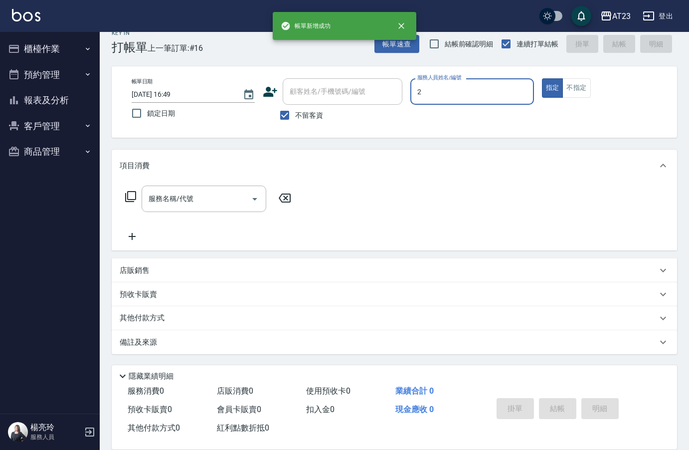
type input "美瑛-2"
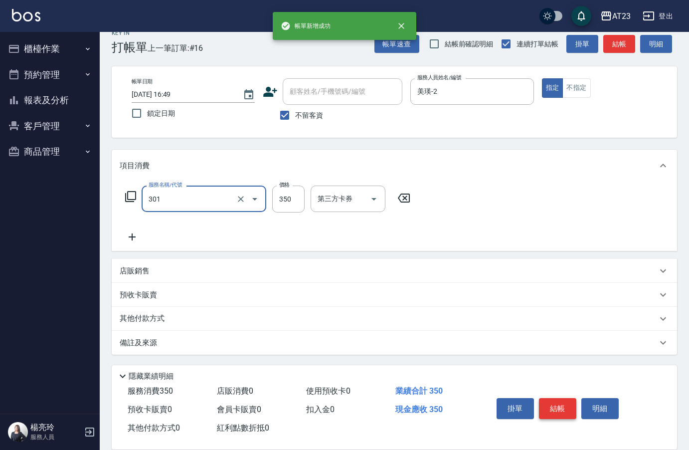
type input "造型剪髮(301)"
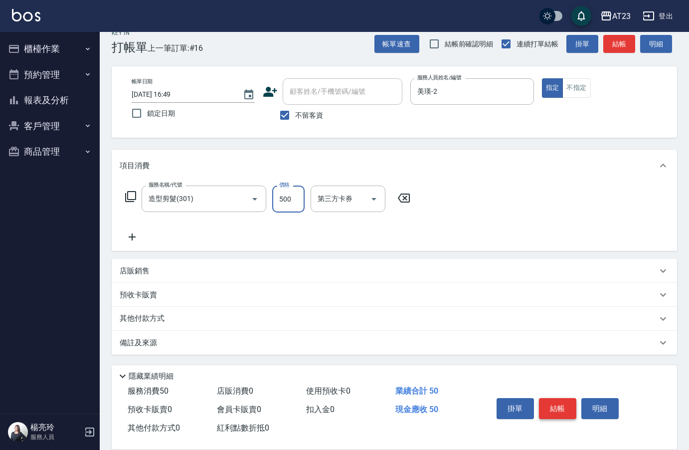
type input "500"
click at [553, 402] on button "結帳" at bounding box center [557, 408] width 37 height 21
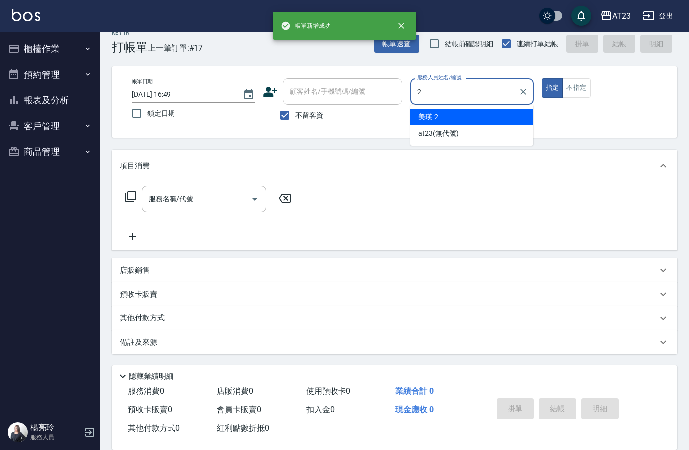
type input "美瑛-2"
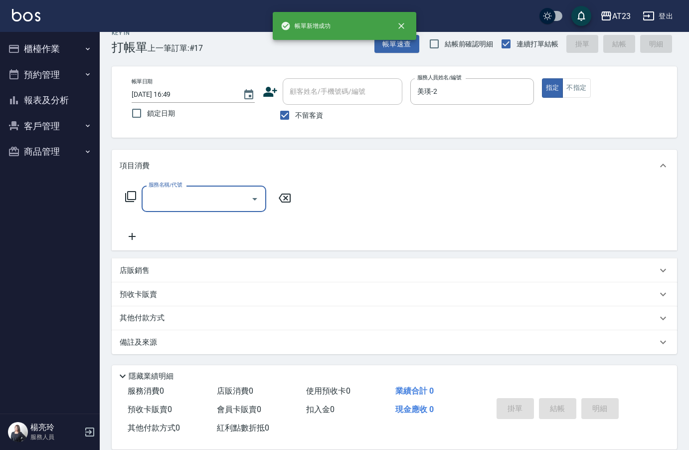
click at [128, 202] on icon at bounding box center [131, 196] width 12 height 12
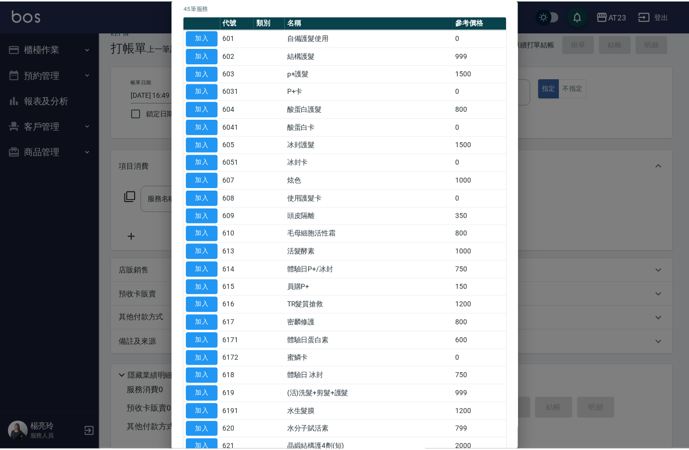
scroll to position [100, 0]
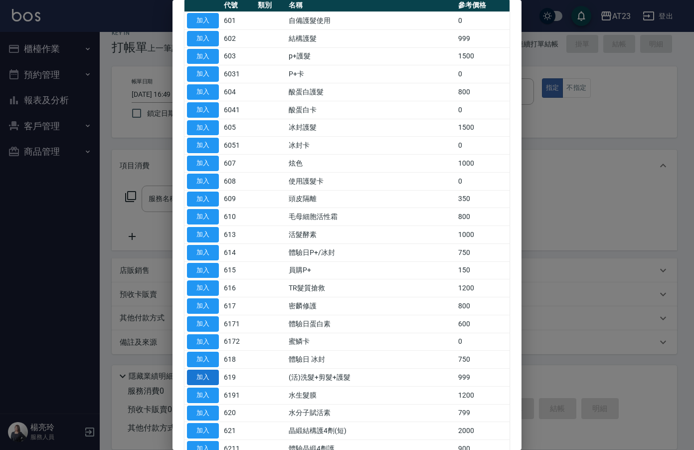
click at [198, 374] on button "加入" at bounding box center [203, 376] width 32 height 15
type input "(活)洗髮+剪髮+護髮(619)"
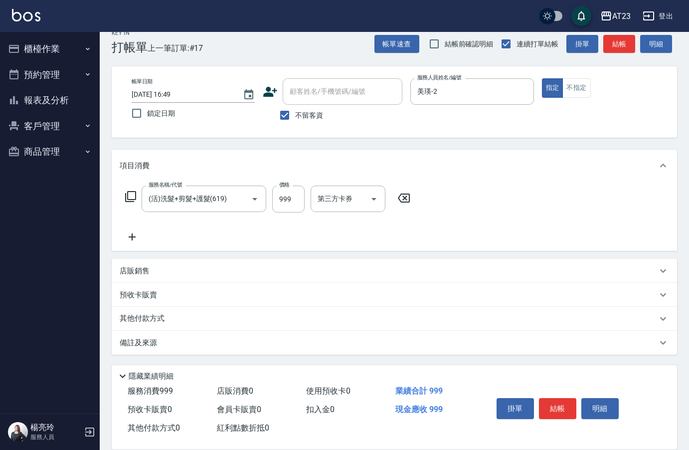
drag, startPoint x: 129, startPoint y: 222, endPoint x: 142, endPoint y: 225, distance: 12.9
click at [131, 222] on div "服務名稱/代號 (活)洗髮+剪髮+護髮(619) 服務名稱/代號 價格 999 價格 第三方卡券 第三方卡券" at bounding box center [268, 213] width 297 height 57
click at [138, 238] on icon at bounding box center [132, 237] width 25 height 12
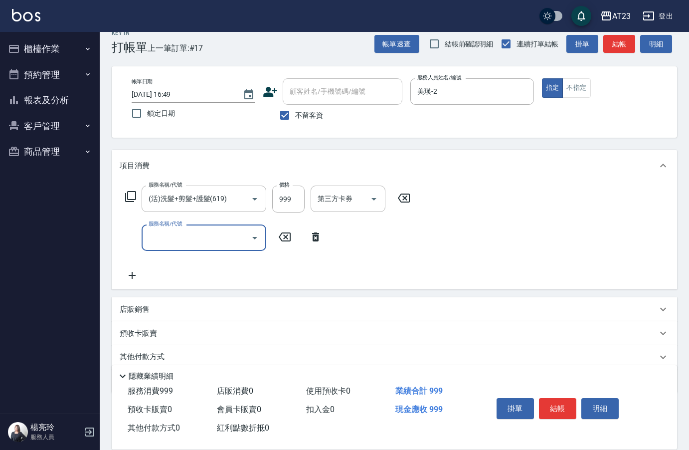
click at [170, 243] on input "服務名稱/代號" at bounding box center [196, 237] width 101 height 17
type input "互助100(710)"
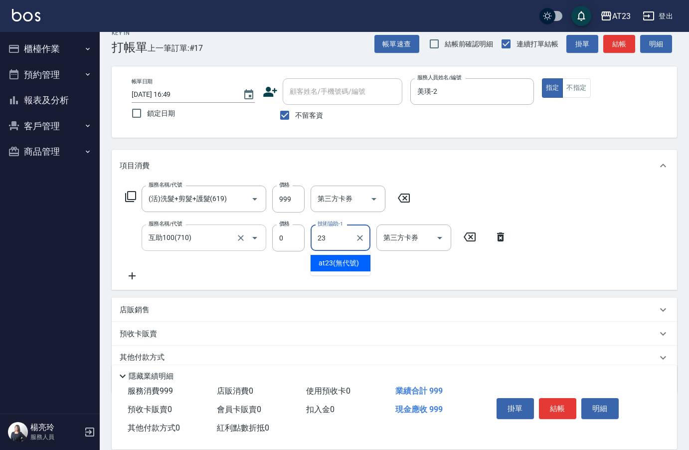
type input "2"
type input "30"
click at [378, 289] on div "服務名稱/代號 (活)洗髮+剪髮+護髮(619) 服務名稱/代號 價格 999 價格 第三方卡券 第三方卡券 服務名稱/代號 互助100(710) 服務名稱/…" at bounding box center [394, 235] width 565 height 108
click at [172, 237] on input "互助100(710)" at bounding box center [190, 237] width 88 height 17
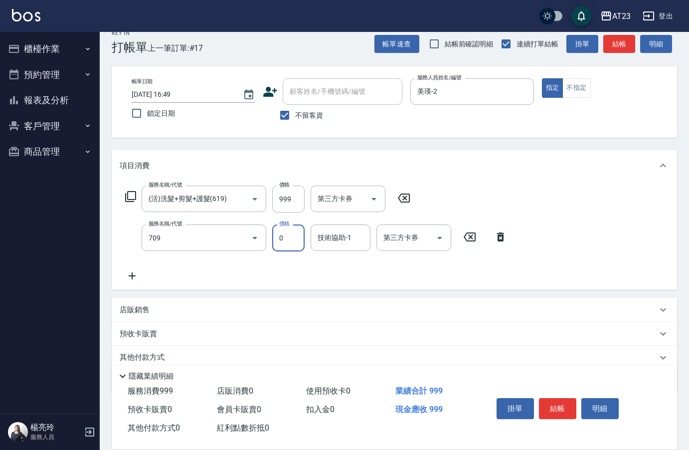
type input "互助90(709)"
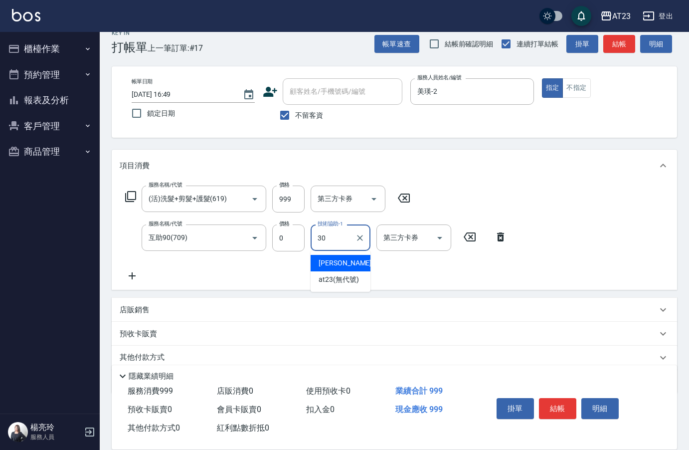
type input "Penny-30"
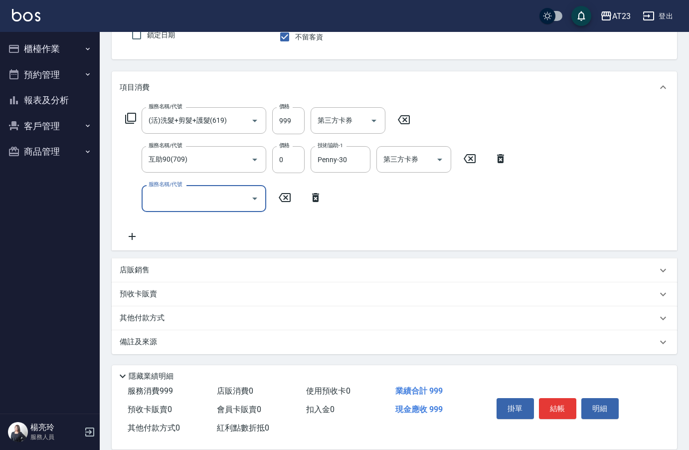
click at [175, 324] on div "其他付款方式" at bounding box center [394, 318] width 565 height 24
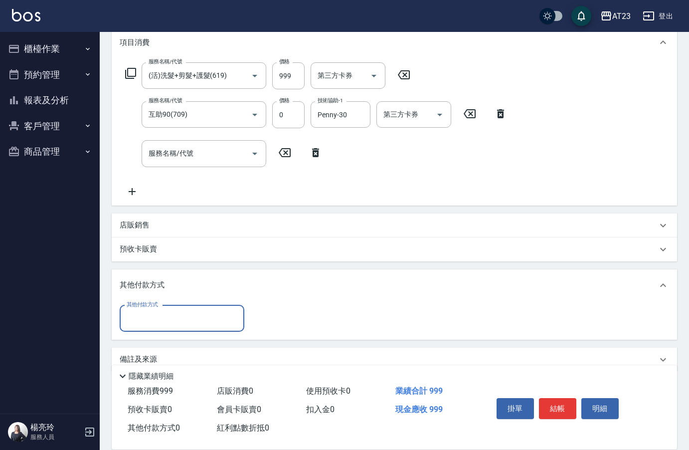
scroll to position [146, 0]
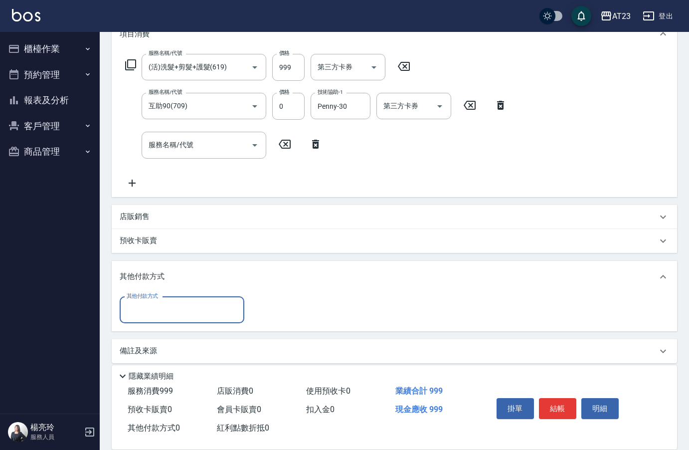
drag, startPoint x: 136, startPoint y: 314, endPoint x: 144, endPoint y: 319, distance: 9.3
click at [138, 314] on input "其他付款方式" at bounding box center [182, 309] width 116 height 17
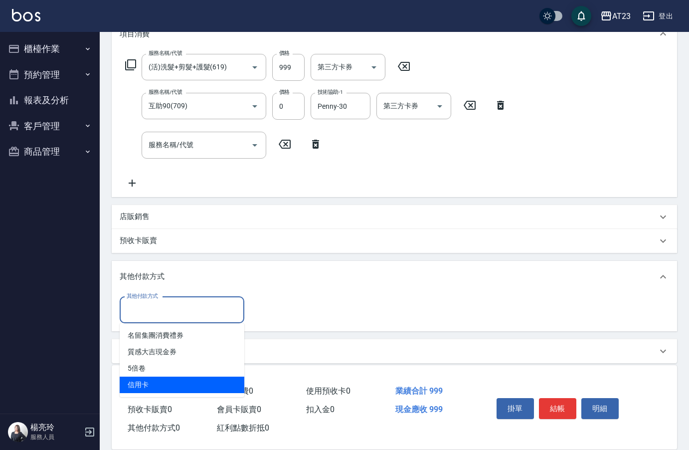
drag, startPoint x: 155, startPoint y: 387, endPoint x: 160, endPoint y: 384, distance: 6.0
click at [154, 385] on span "信用卡" at bounding box center [182, 384] width 125 height 16
type input "信用卡"
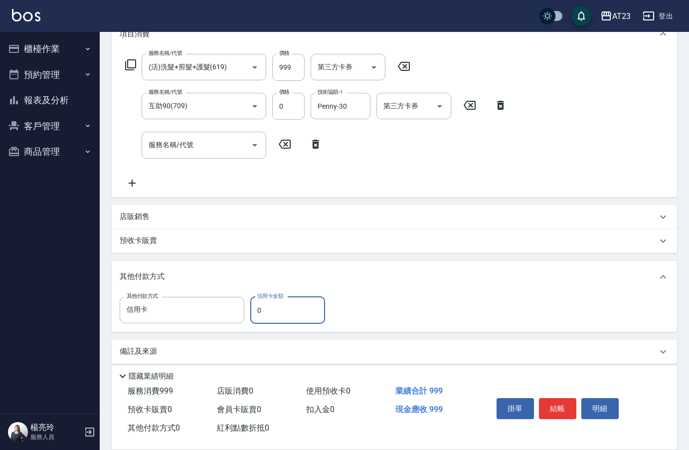
drag, startPoint x: 268, startPoint y: 320, endPoint x: 248, endPoint y: 316, distance: 20.3
click at [253, 319] on input "0" at bounding box center [287, 310] width 75 height 27
drag, startPoint x: 274, startPoint y: 305, endPoint x: 232, endPoint y: 278, distance: 49.8
click at [223, 313] on div "其他付款方式 信用卡 其他付款方式 信用卡金額 30 信用卡金額" at bounding box center [225, 310] width 211 height 27
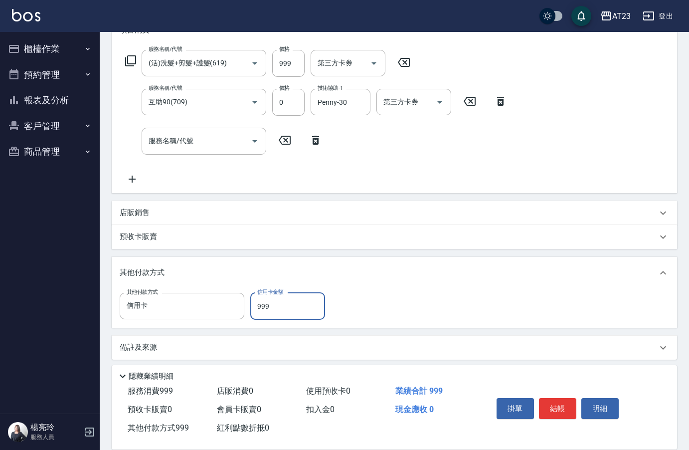
scroll to position [155, 0]
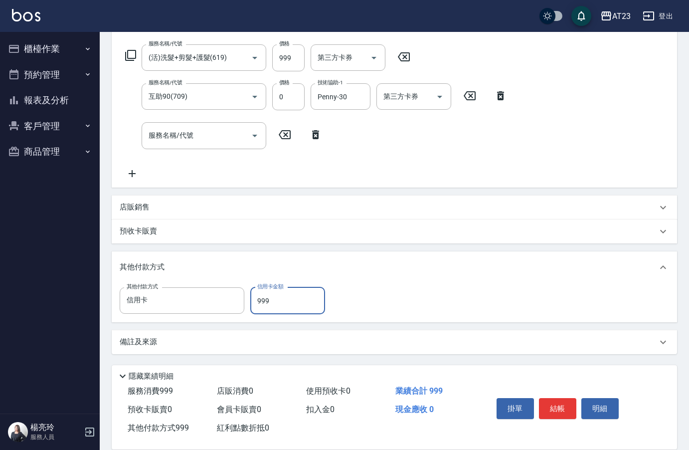
type input "999"
click at [523, 174] on div "服務名稱/代號 (活)洗髮+剪髮+護髮(619) 服務名稱/代號 價格 999 價格 第三方卡券 第三方卡券 服務名稱/代號 互助90(709) 服務名稱/代…" at bounding box center [394, 113] width 565 height 147
click at [559, 405] on button "結帳" at bounding box center [557, 408] width 37 height 21
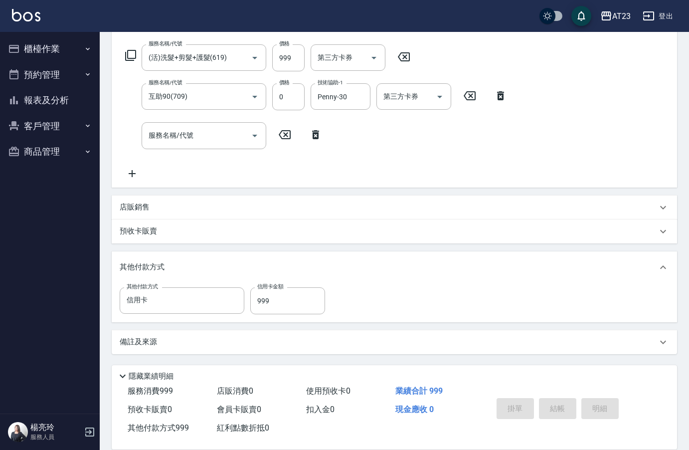
type input "[DATE] 17:00"
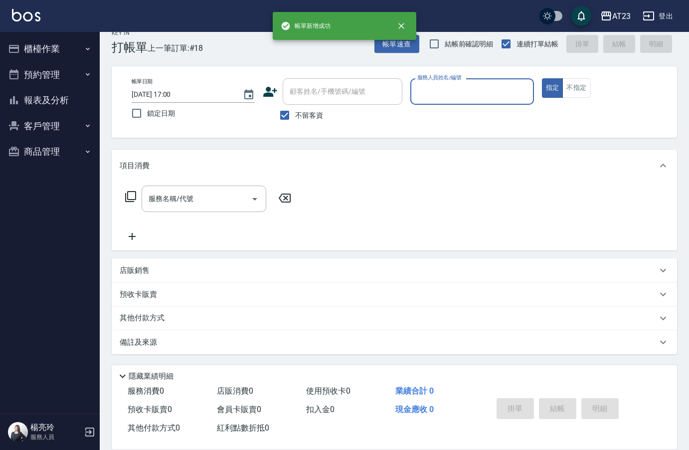
scroll to position [14, 0]
type input "[PERSON_NAME]-18"
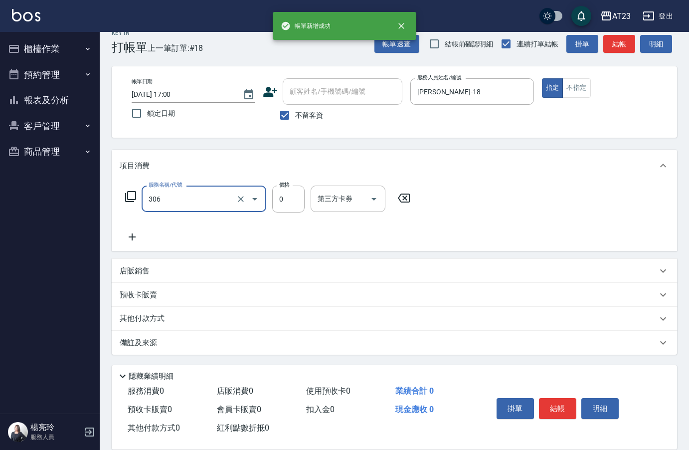
type input "剪髮卡(306)"
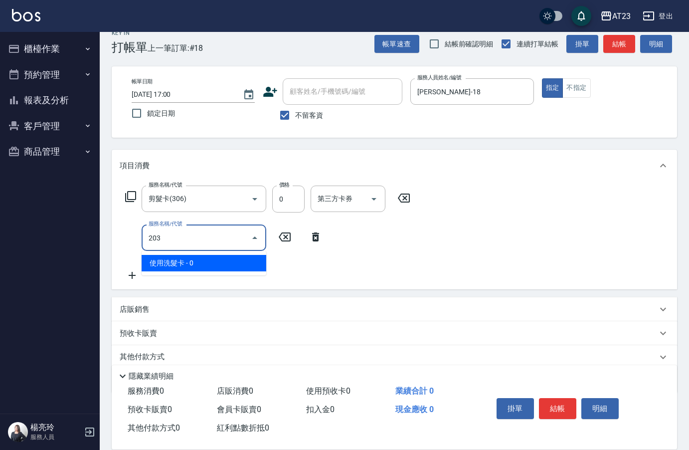
type input "使用洗髮卡(203)"
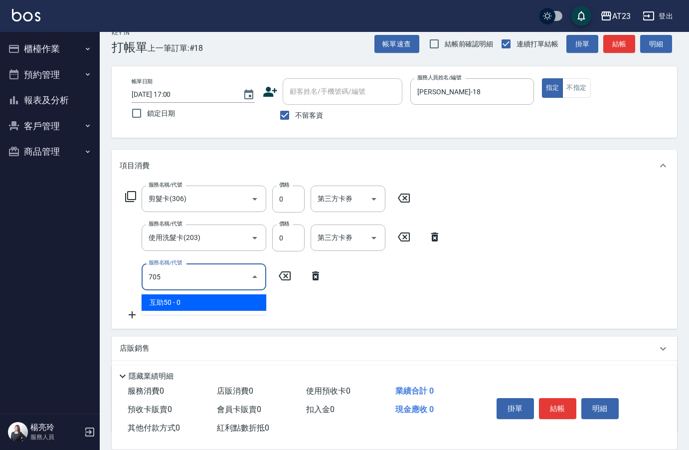
type input "互助50(705)"
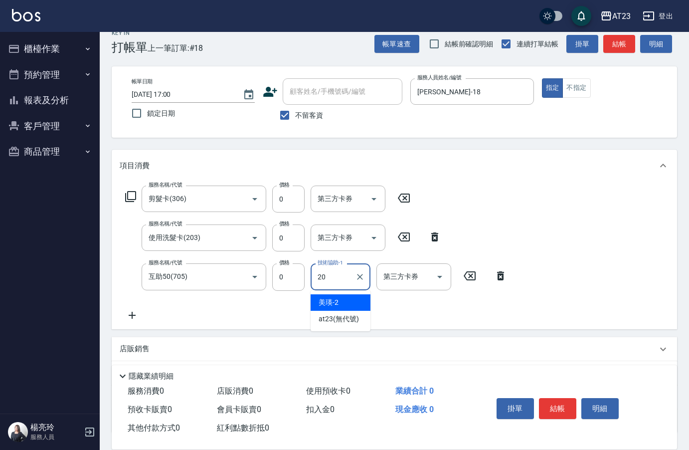
type input "棒棒-20"
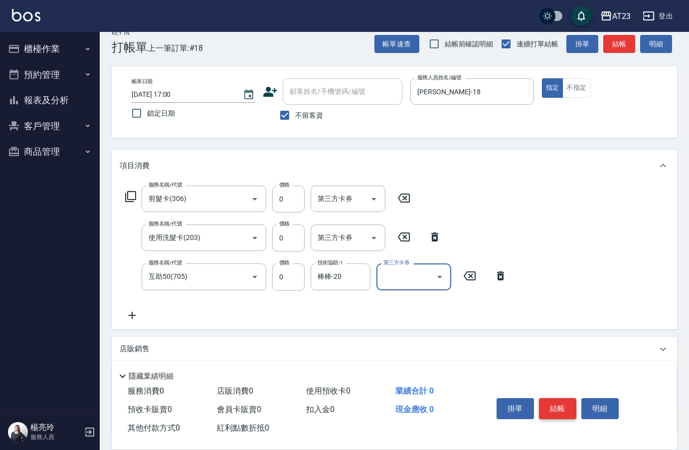
click at [554, 411] on button "結帳" at bounding box center [557, 408] width 37 height 21
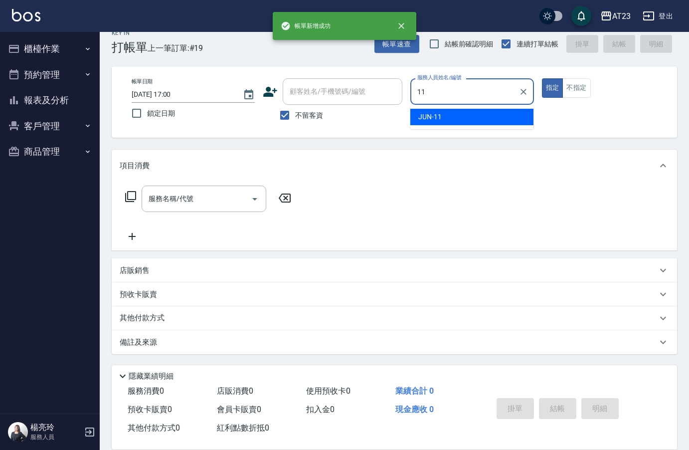
type input "JUN-11"
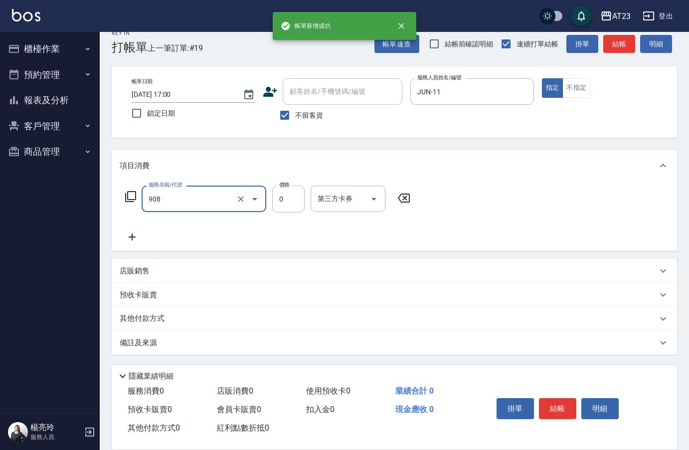
type input "保養保濕卡(908)"
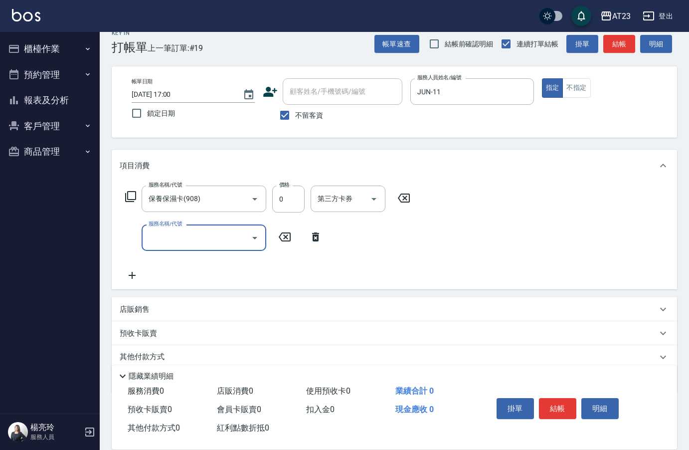
type input "7"
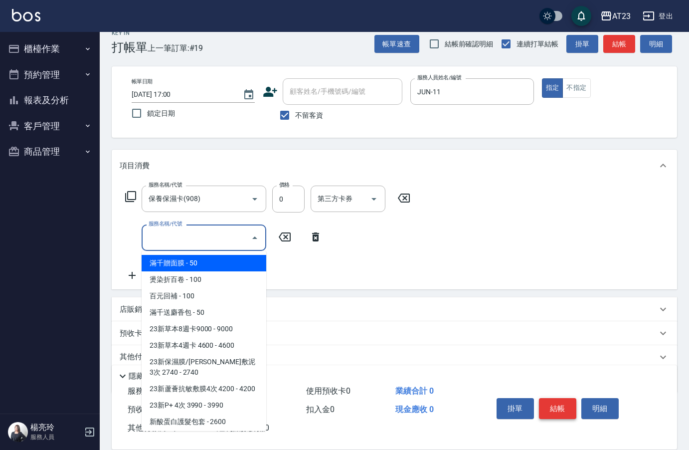
click at [555, 408] on button "結帳" at bounding box center [557, 408] width 37 height 21
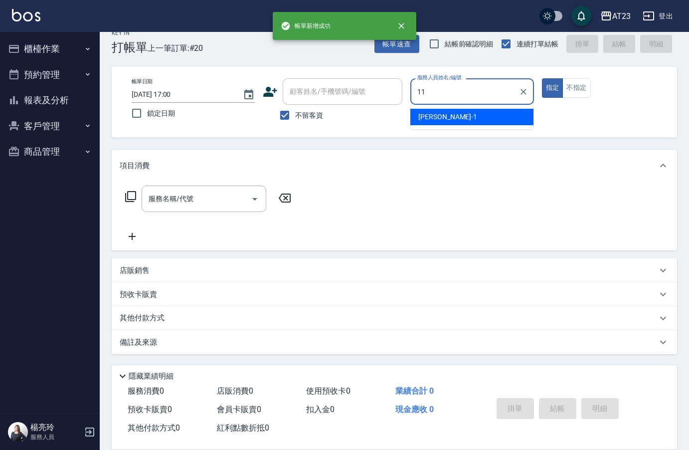
type input "JUN-11"
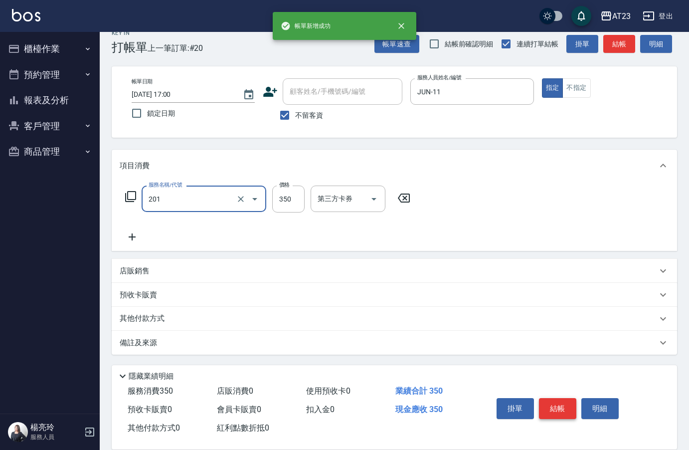
type input "一般洗髮(201)"
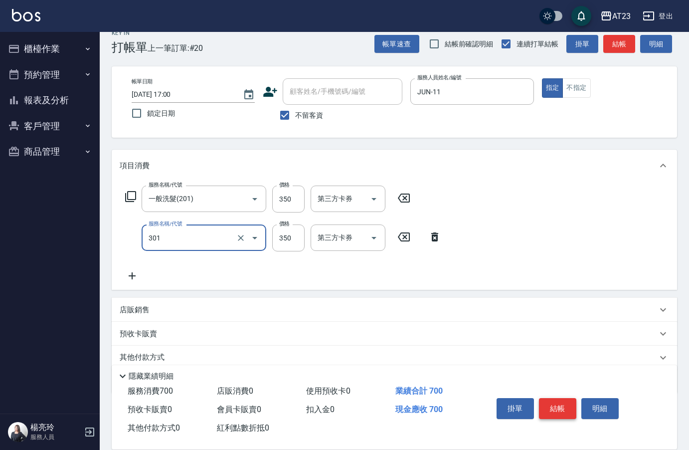
type input "造型剪髮(301)"
type input "400"
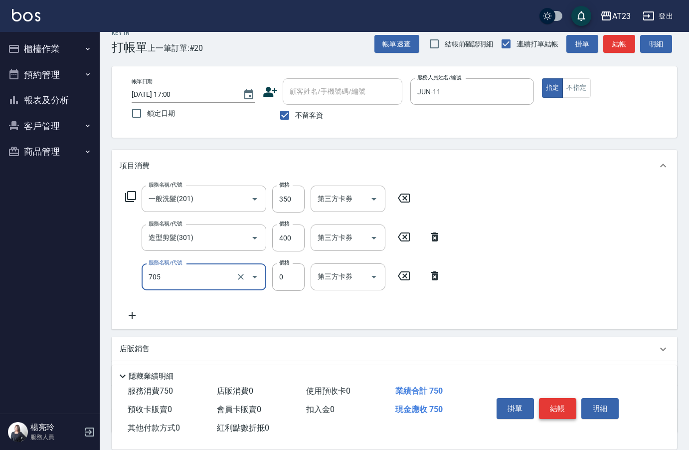
type input "互助50(705)"
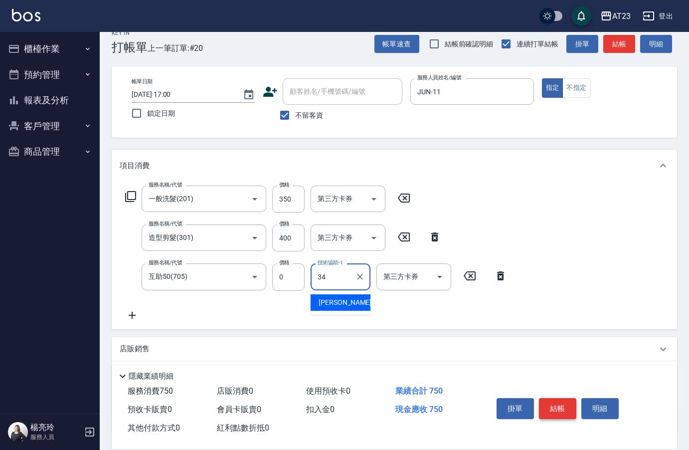
type input "[PERSON_NAME]-34"
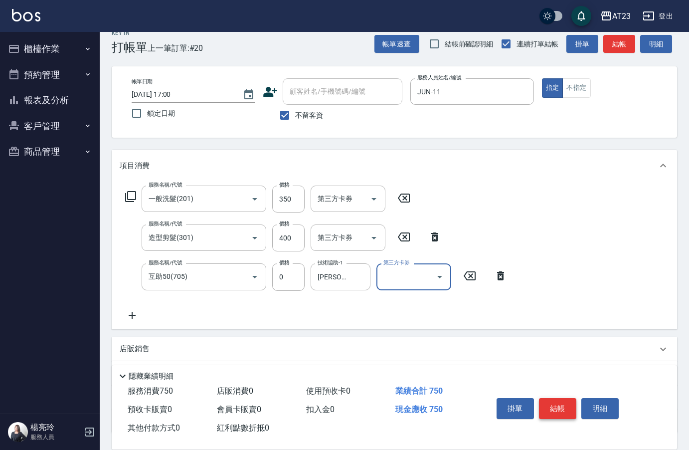
click at [555, 408] on button "結帳" at bounding box center [557, 408] width 37 height 21
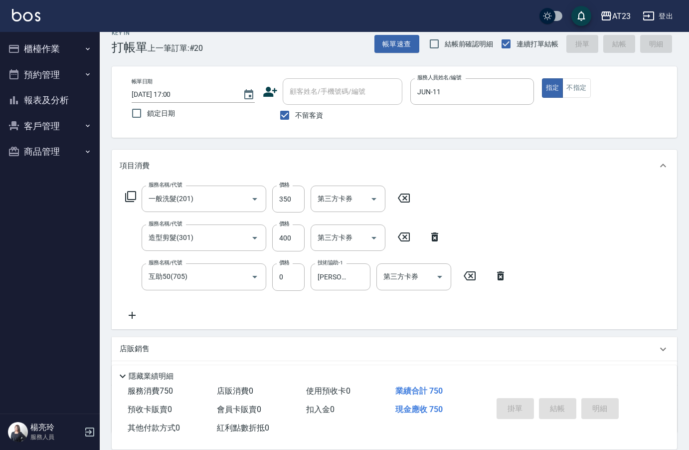
type input "[DATE] 17:01"
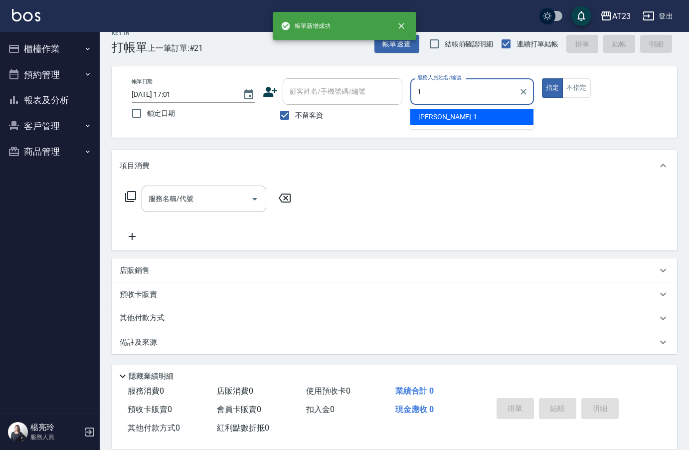
type input "[PERSON_NAME]-1"
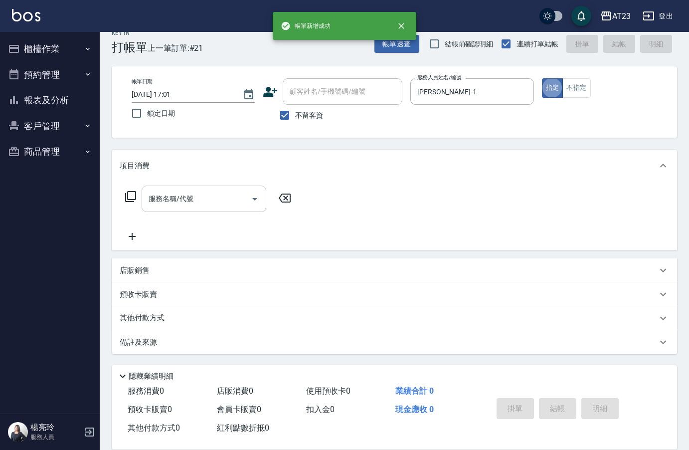
click at [192, 201] on div "服務名稱/代號 服務名稱/代號" at bounding box center [204, 198] width 125 height 26
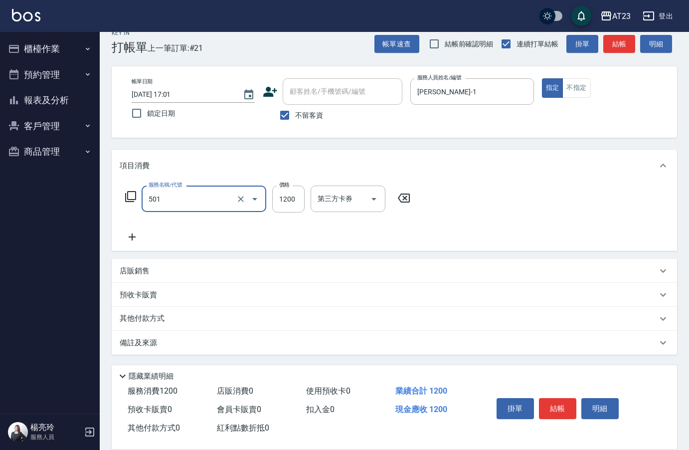
type input "染髮(501)"
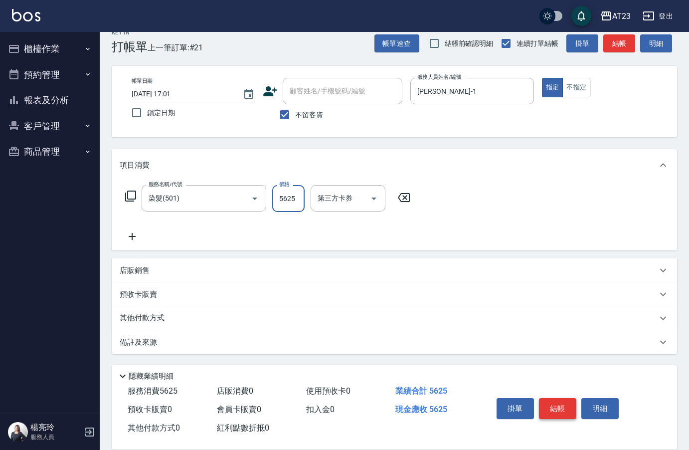
type input "5625"
click at [552, 409] on button "結帳" at bounding box center [557, 408] width 37 height 21
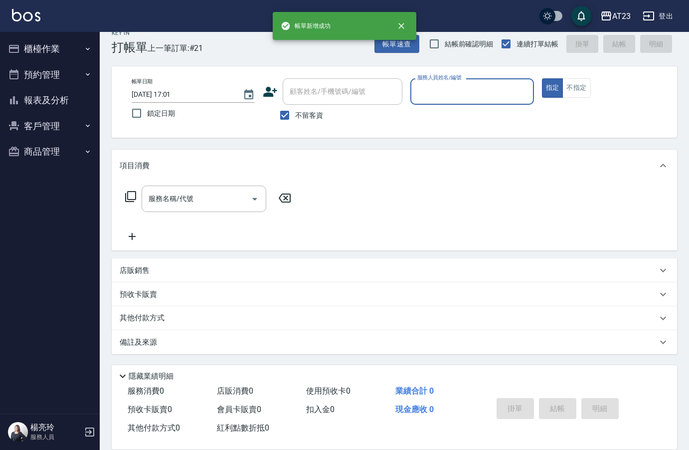
scroll to position [14, 0]
